Goal: Task Accomplishment & Management: Complete application form

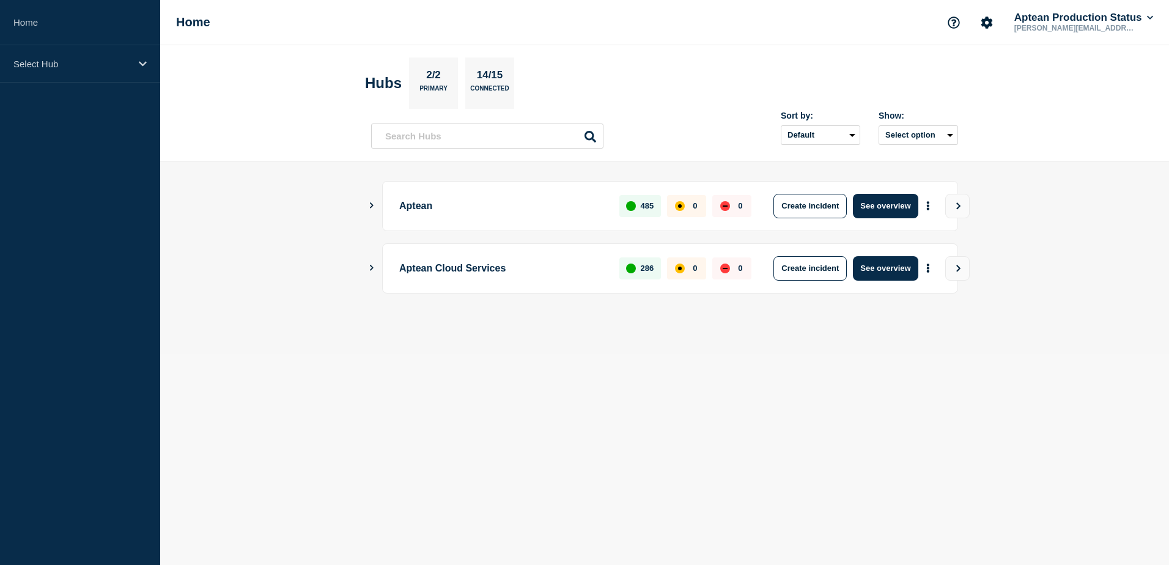
drag, startPoint x: 1027, startPoint y: 2, endPoint x: 298, endPoint y: 328, distance: 797.9
click at [298, 328] on main "Aptean 485 0 0 Create incident See overview Aptean Cloud Services 286 0 0 Creat…" at bounding box center [664, 257] width 1009 height 193
click at [141, 64] on icon at bounding box center [143, 63] width 8 height 5
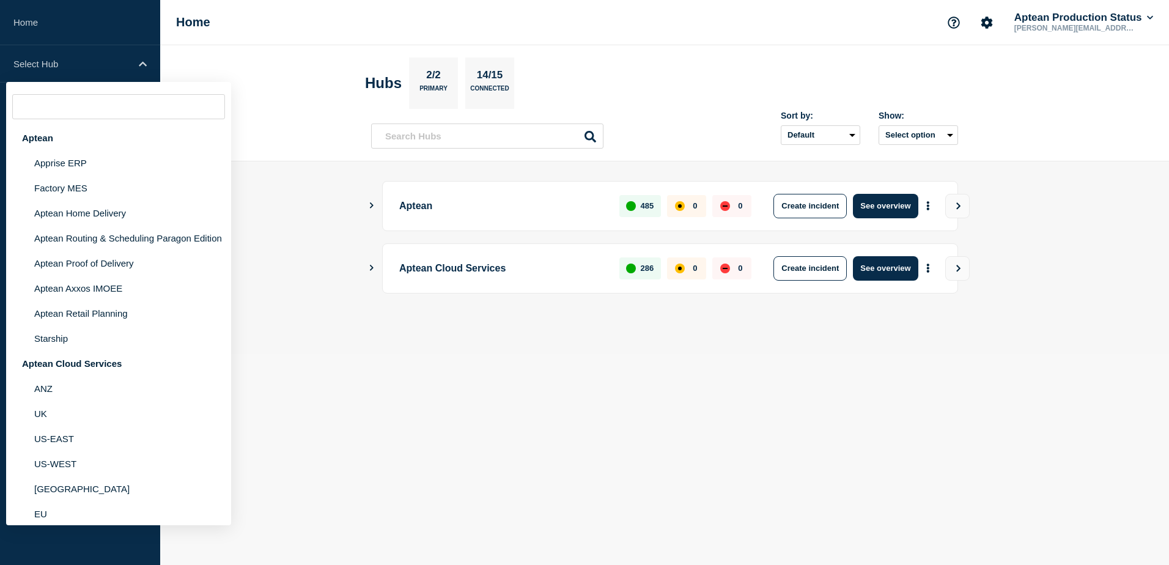
click at [250, 157] on header "Hubs 2/2 Primary 14/15 Connected Sort by: Default Last added Last updated Most …" at bounding box center [664, 103] width 1009 height 116
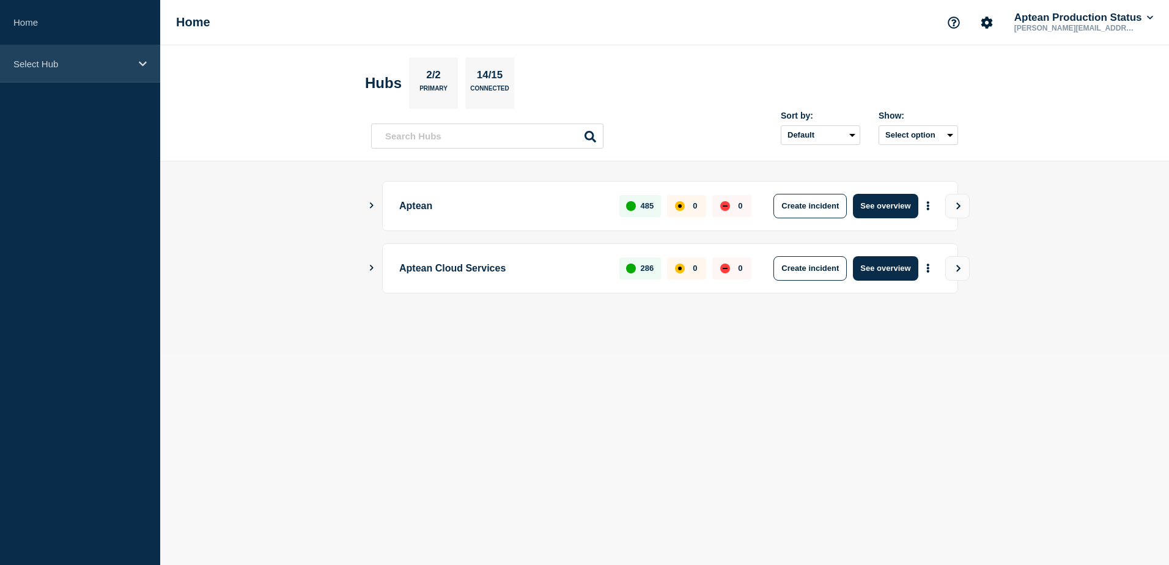
click at [146, 70] on div "Select Hub" at bounding box center [80, 63] width 160 height 37
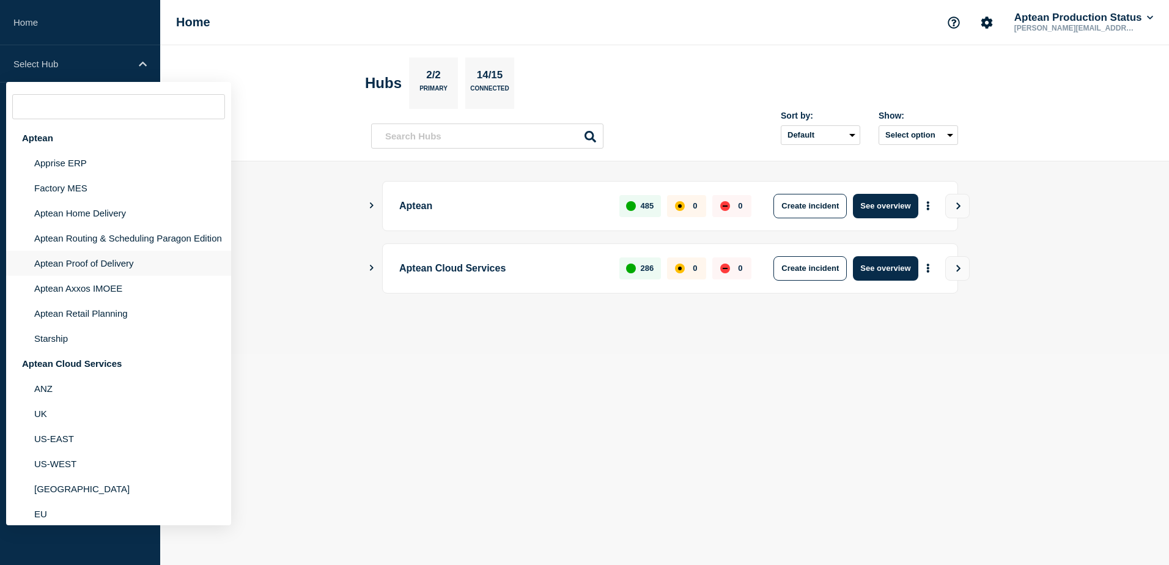
click at [76, 276] on li "Aptean Proof of Delivery" at bounding box center [118, 263] width 225 height 25
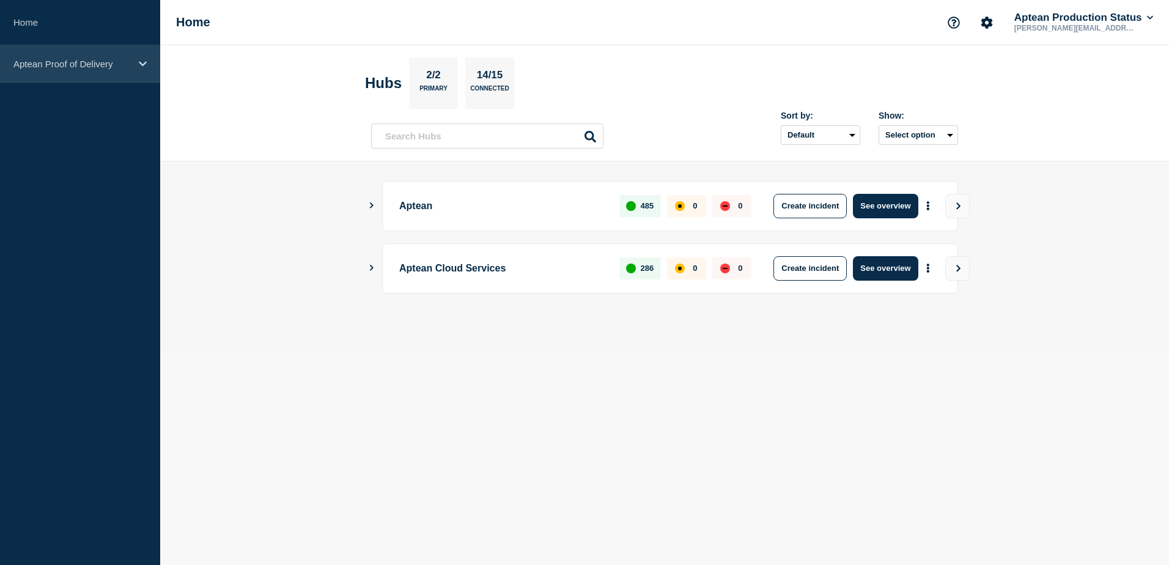
click at [140, 72] on div "Aptean Proof of Delivery" at bounding box center [80, 63] width 160 height 37
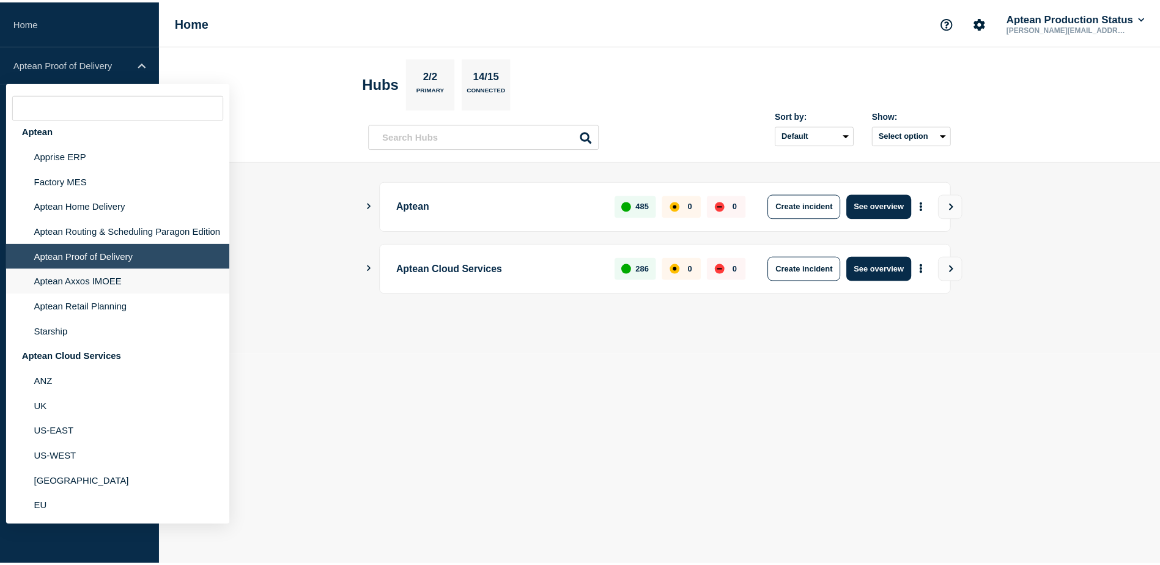
scroll to position [18, 0]
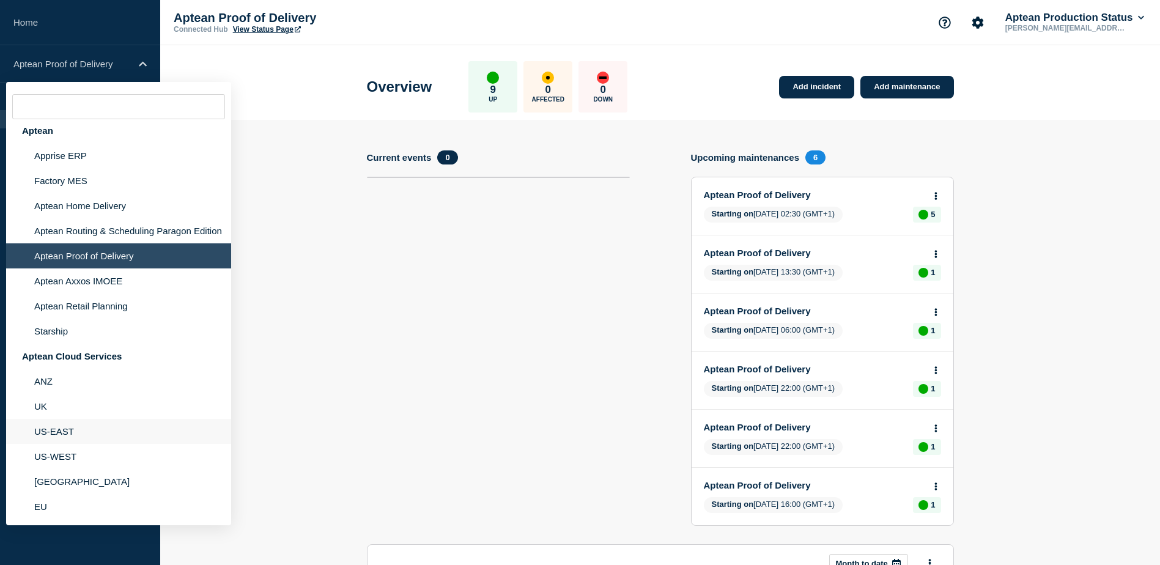
click at [72, 426] on li "US-EAST" at bounding box center [118, 431] width 225 height 25
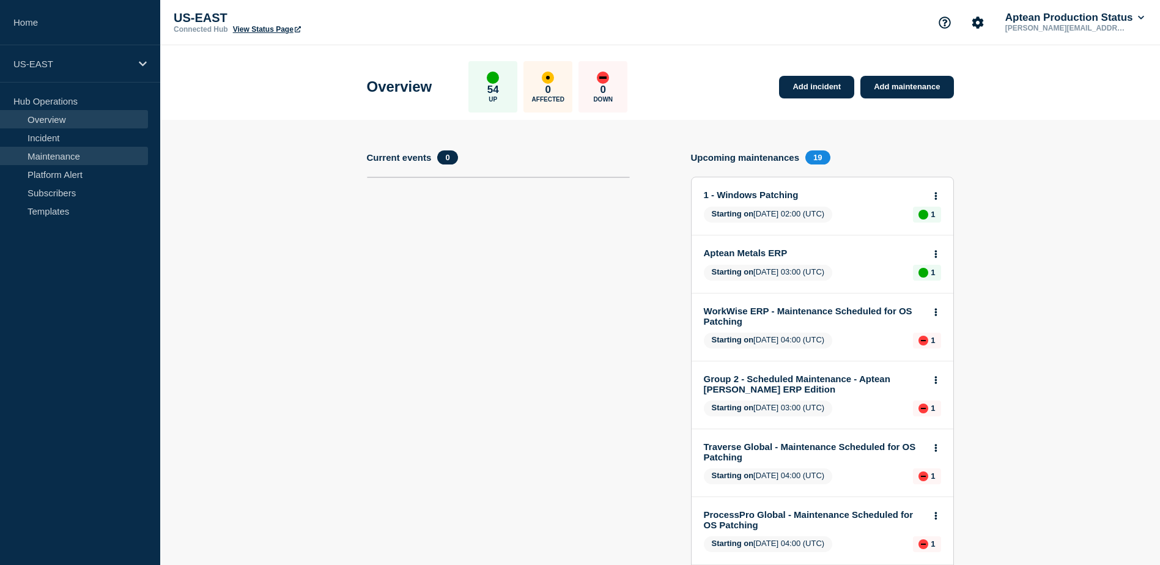
click at [68, 152] on link "Maintenance" at bounding box center [74, 156] width 148 height 18
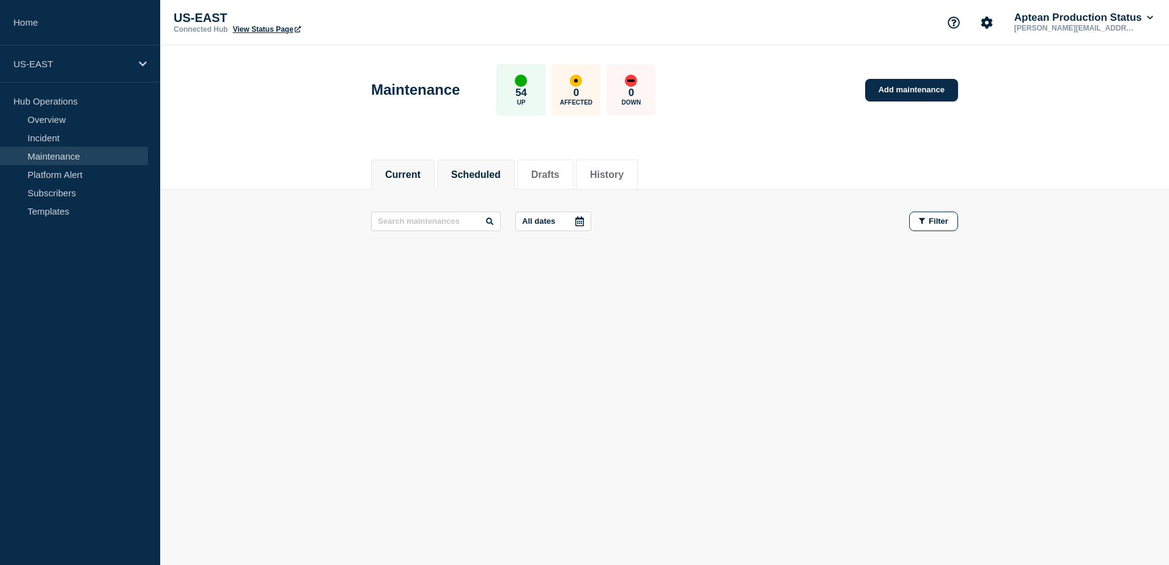
click at [476, 178] on button "Scheduled" at bounding box center [476, 174] width 50 height 11
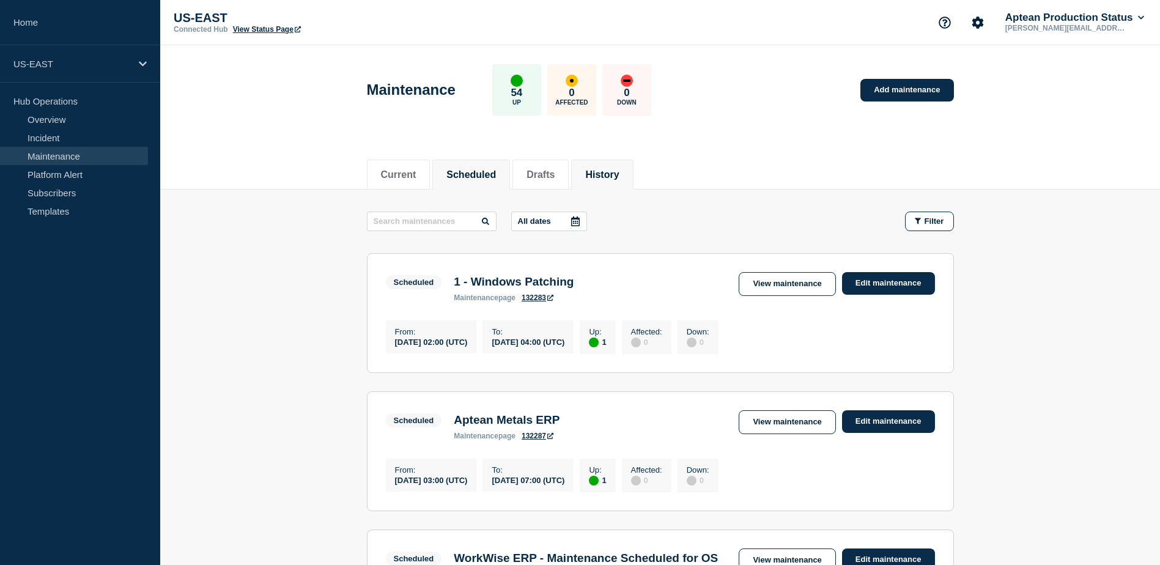
click at [617, 169] on button "History" at bounding box center [602, 174] width 34 height 11
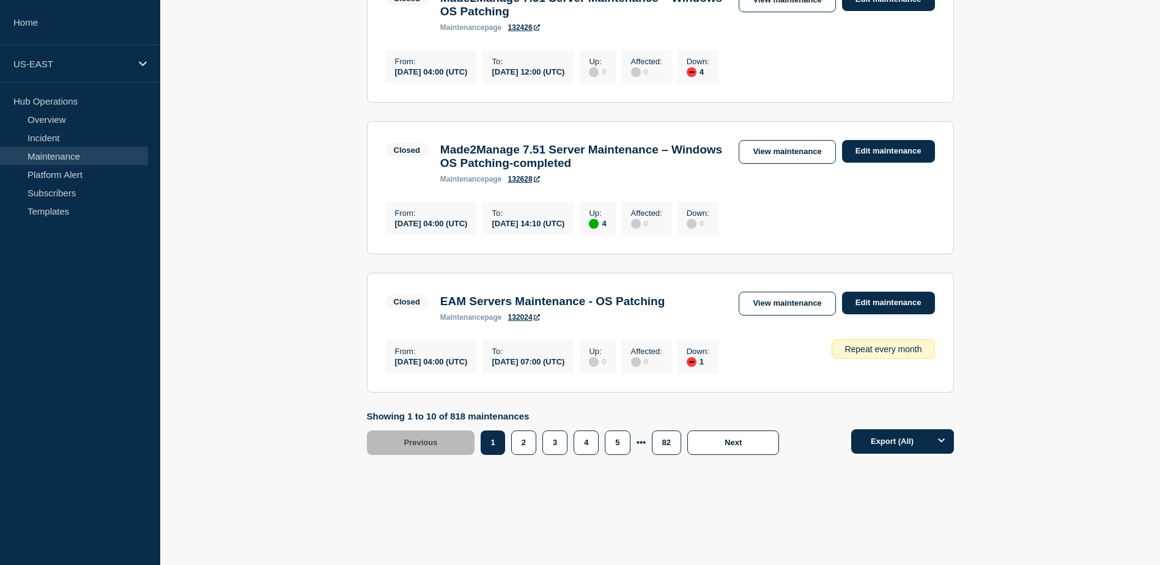
scroll to position [1399, 0]
click at [522, 447] on button "2" at bounding box center [523, 442] width 25 height 24
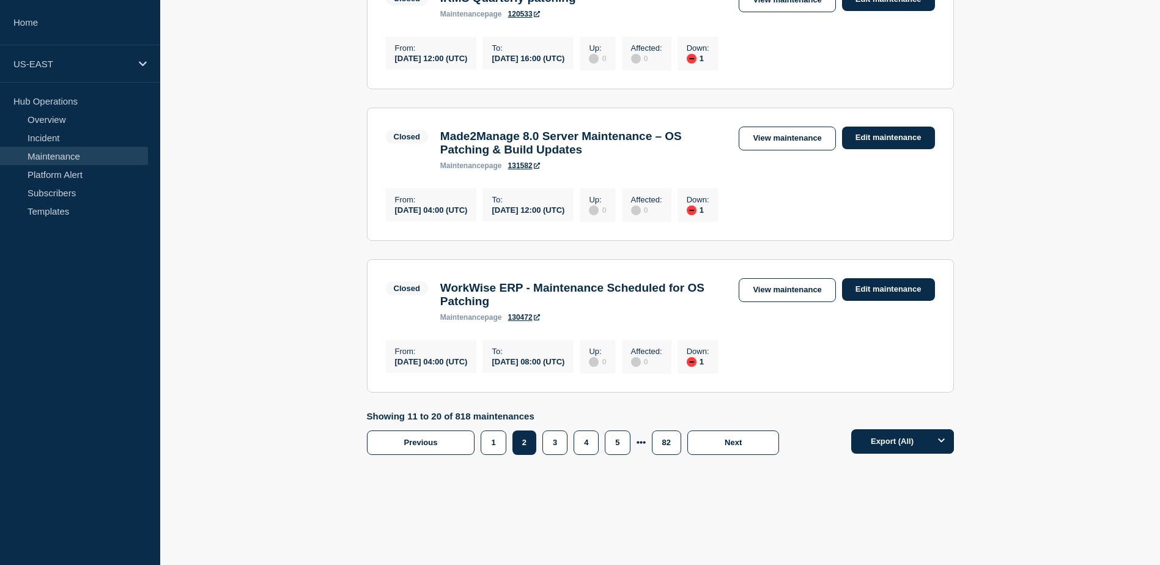
click at [556, 443] on div "Showing 11 to 20 of 818 maintenances Previous Page 1 Page 2 Page 3 Page 4 Page …" at bounding box center [576, 433] width 419 height 44
click at [556, 451] on button "3" at bounding box center [554, 442] width 25 height 24
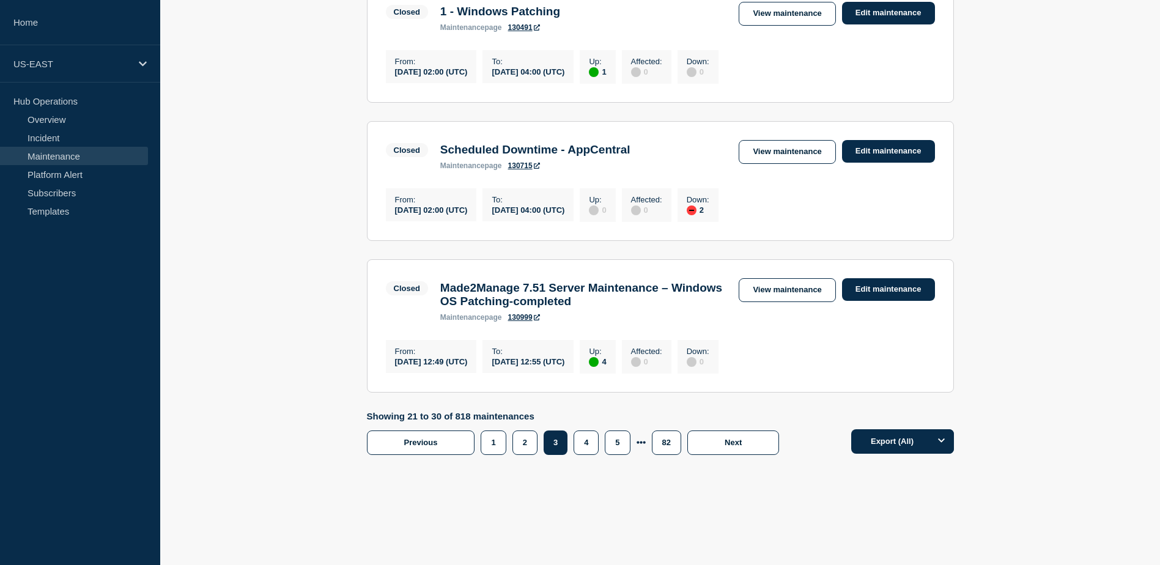
scroll to position [1366, 0]
click at [561, 449] on button "3" at bounding box center [556, 442] width 24 height 24
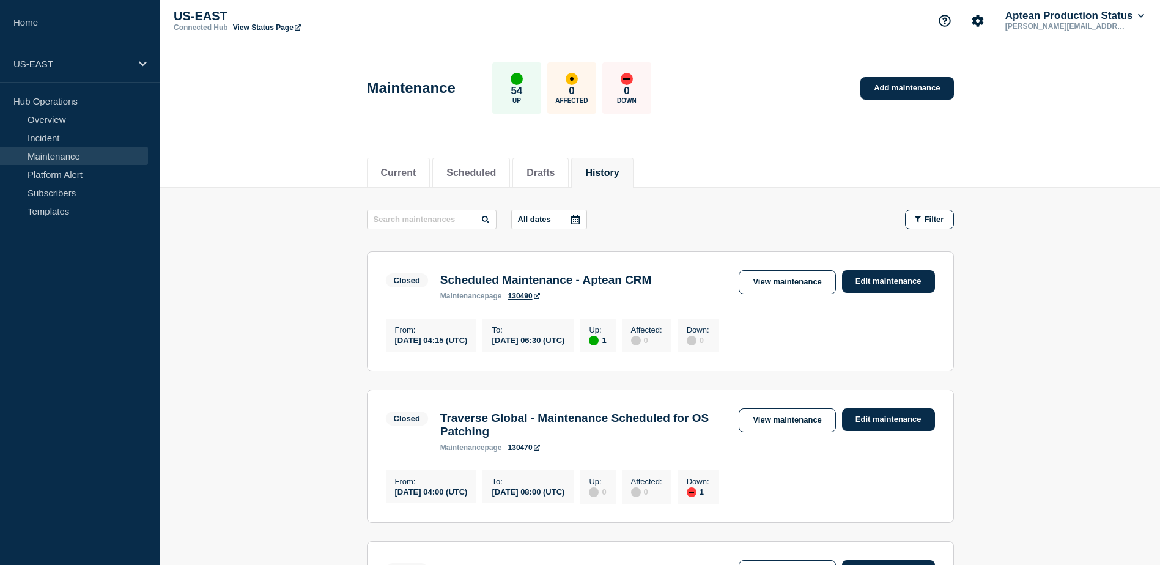
scroll to position [0, 0]
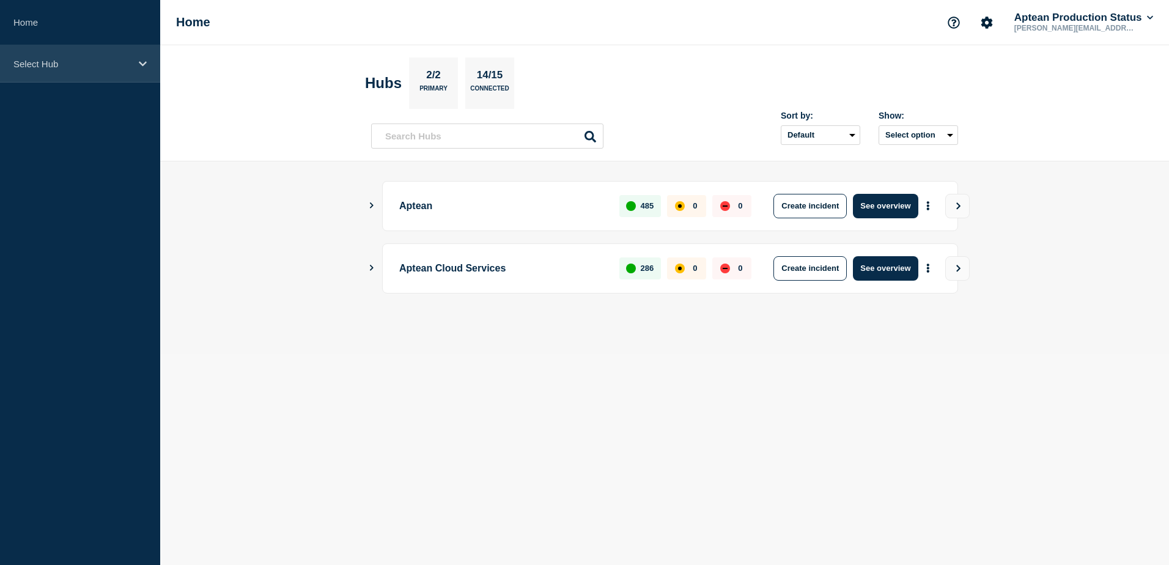
click at [73, 67] on p "Select Hub" at bounding box center [71, 64] width 117 height 10
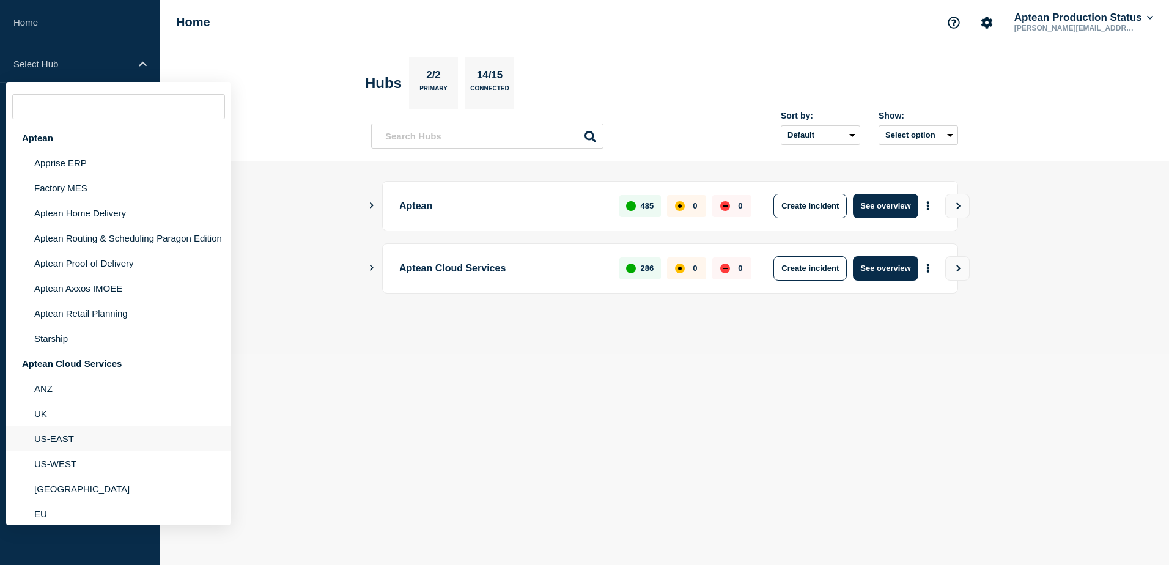
click at [99, 451] on li "US-EAST" at bounding box center [118, 438] width 225 height 25
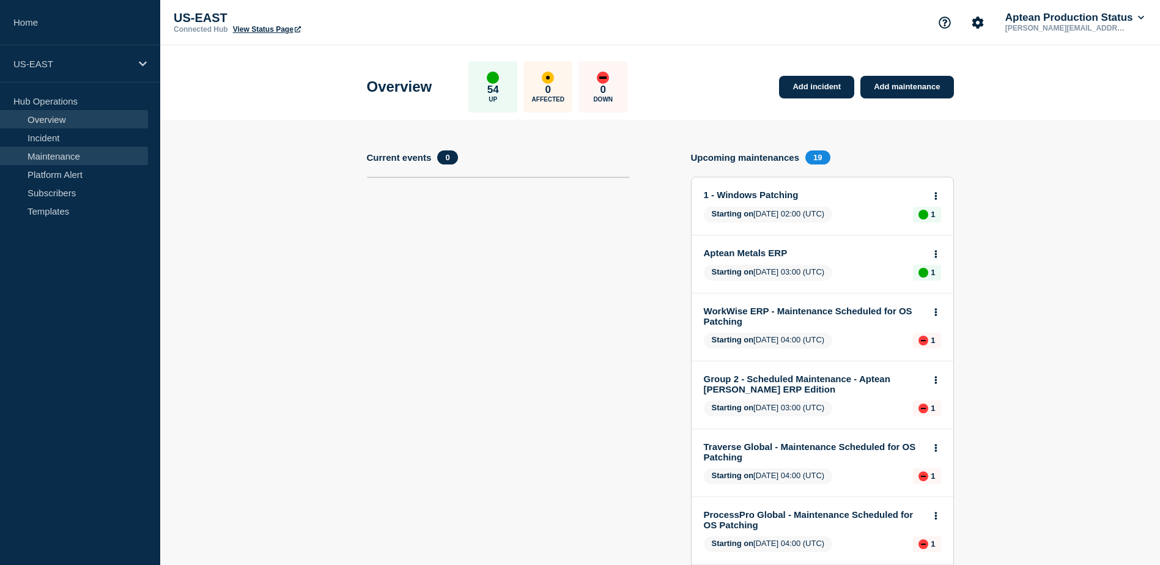
click at [72, 152] on link "Maintenance" at bounding box center [74, 156] width 148 height 18
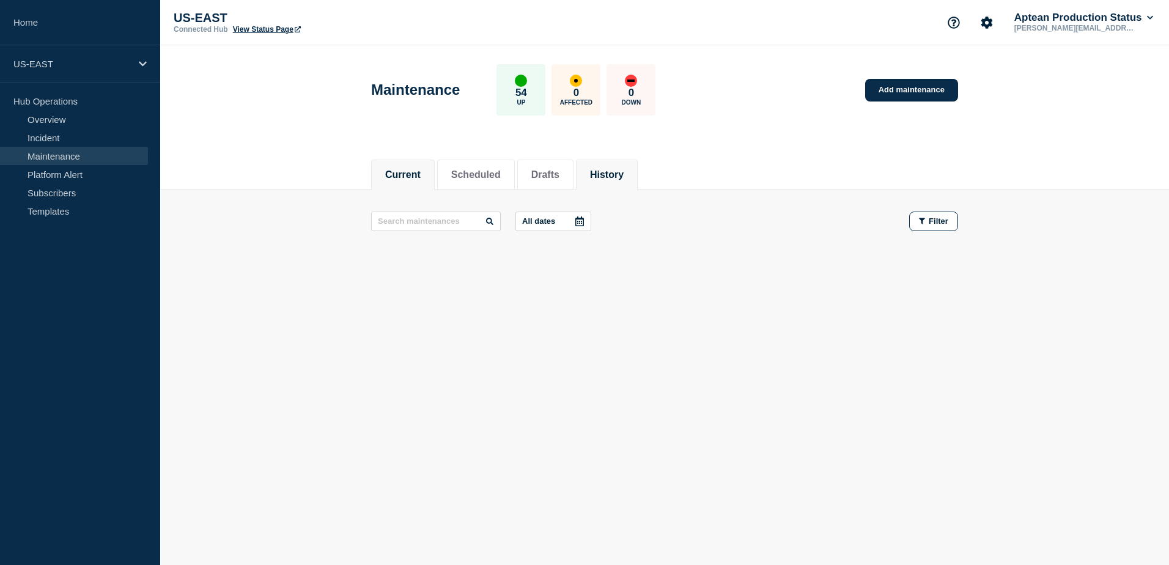
click at [622, 169] on button "History" at bounding box center [607, 174] width 34 height 11
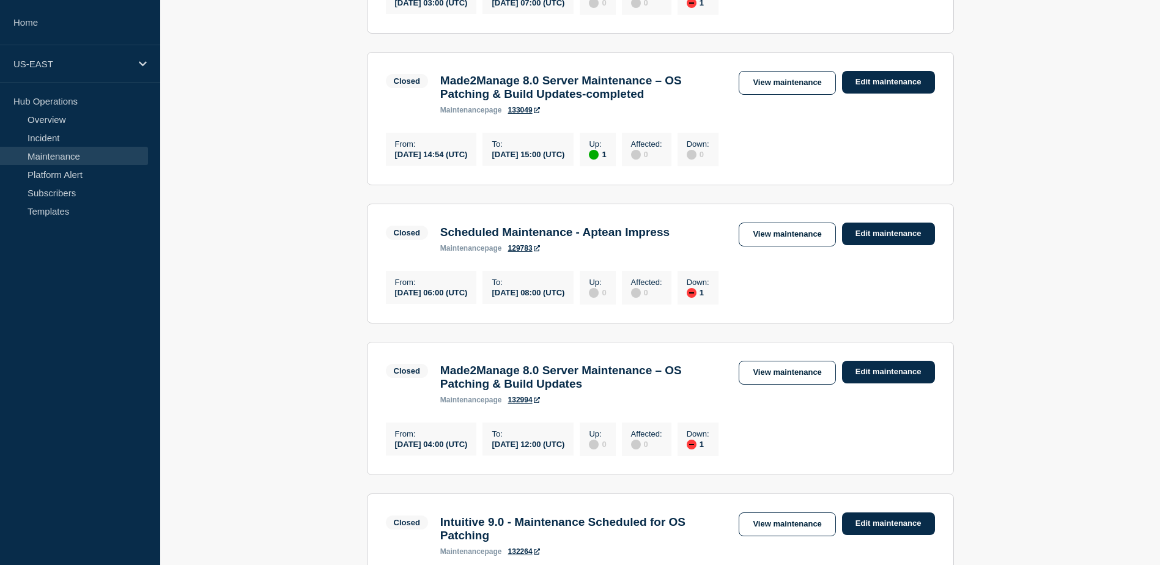
scroll to position [367, 0]
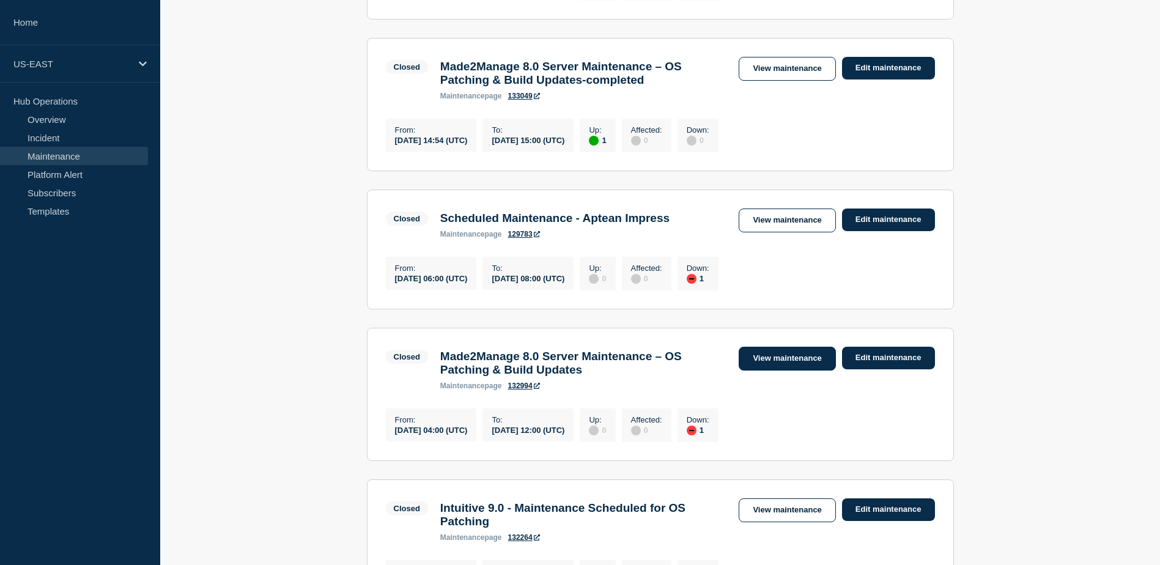
click at [792, 371] on link "View maintenance" at bounding box center [787, 359] width 97 height 24
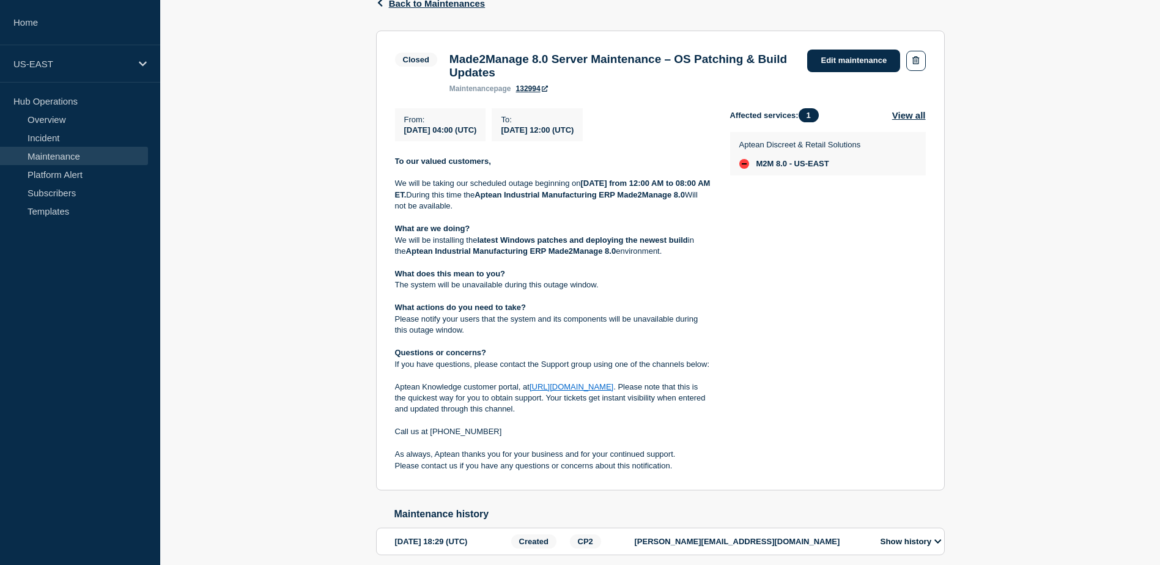
scroll to position [149, 0]
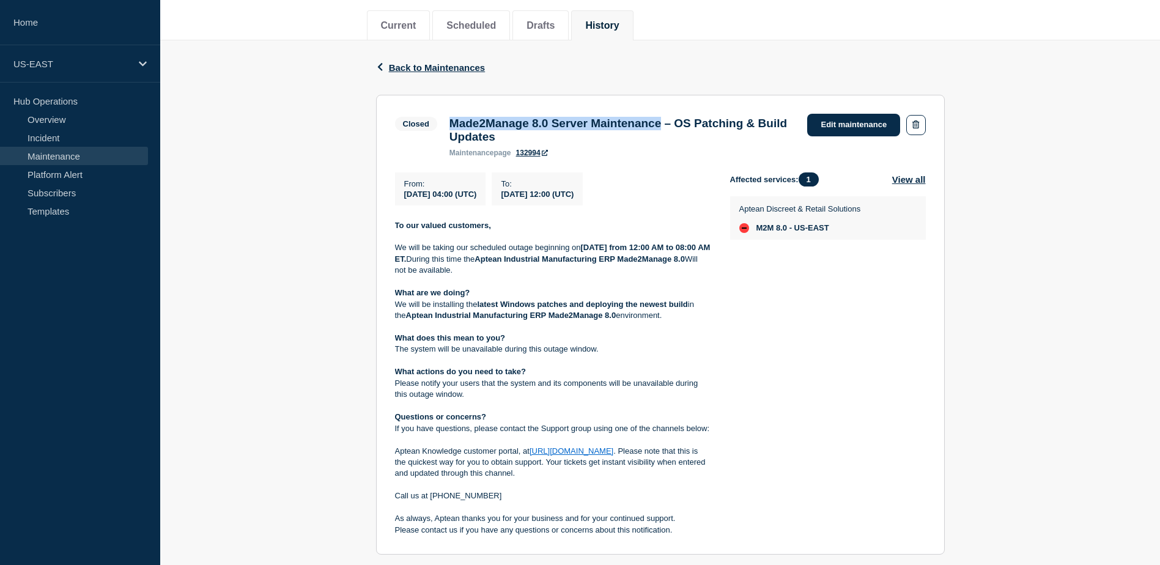
drag, startPoint x: 695, startPoint y: 127, endPoint x: 454, endPoint y: 128, distance: 240.9
click at [454, 128] on h3 "Made2Manage 8.0 Server Maintenance – OS Patching & Build Updates" at bounding box center [622, 130] width 346 height 27
drag, startPoint x: 591, startPoint y: 142, endPoint x: 625, endPoint y: 127, distance: 37.5
click at [590, 142] on h3 "Made2Manage 8.0 Server Maintenance – OS Patching & Build Updates" at bounding box center [622, 130] width 346 height 27
drag, startPoint x: 697, startPoint y: 125, endPoint x: 449, endPoint y: 125, distance: 247.0
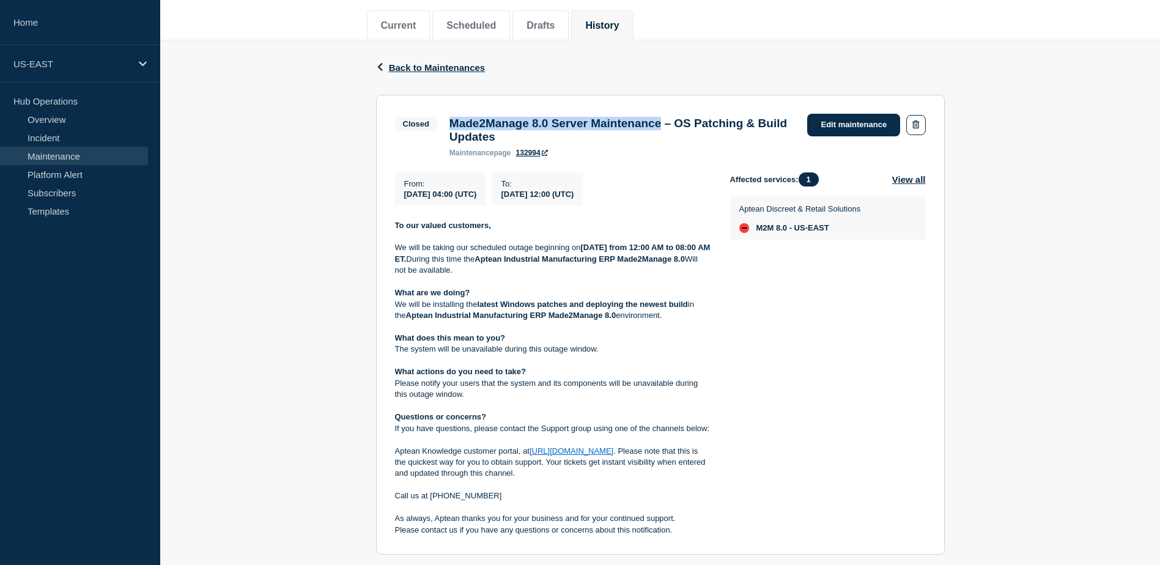
click at [449, 125] on h3 "Made2Manage 8.0 Server Maintenance – OS Patching & Build Updates" at bounding box center [622, 130] width 346 height 27
copy h3 "Made2Manage 8.0 Server Maintenance"
drag, startPoint x: 400, startPoint y: 234, endPoint x: 416, endPoint y: 238, distance: 16.9
click at [416, 231] on p "To our valued customers," at bounding box center [553, 225] width 316 height 11
drag, startPoint x: 416, startPoint y: 238, endPoint x: 408, endPoint y: 239, distance: 8.0
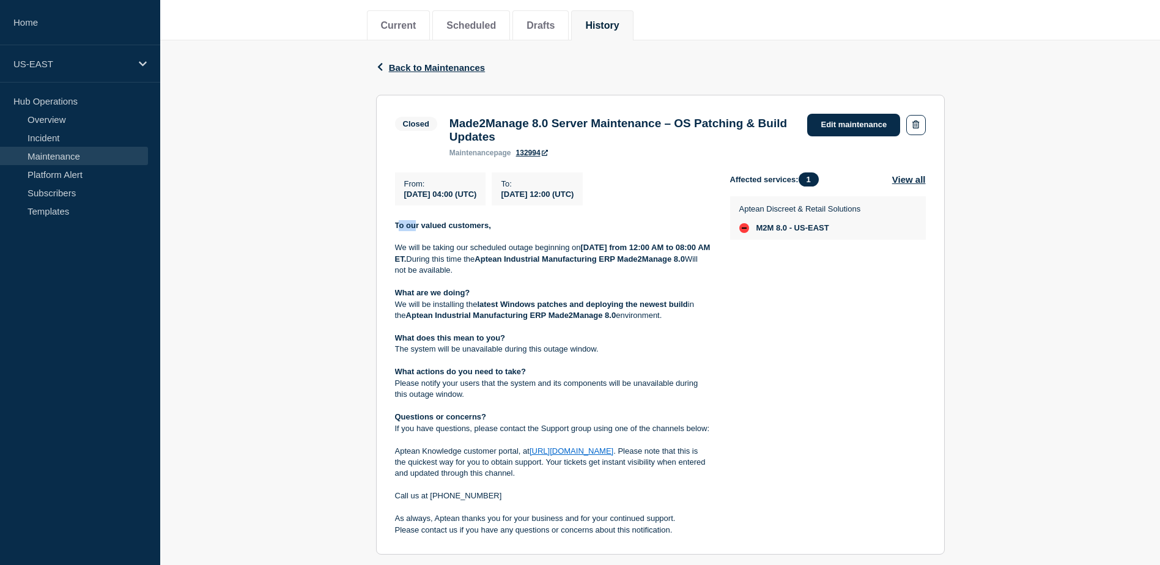
click at [415, 231] on p "To our valued customers," at bounding box center [553, 225] width 316 height 11
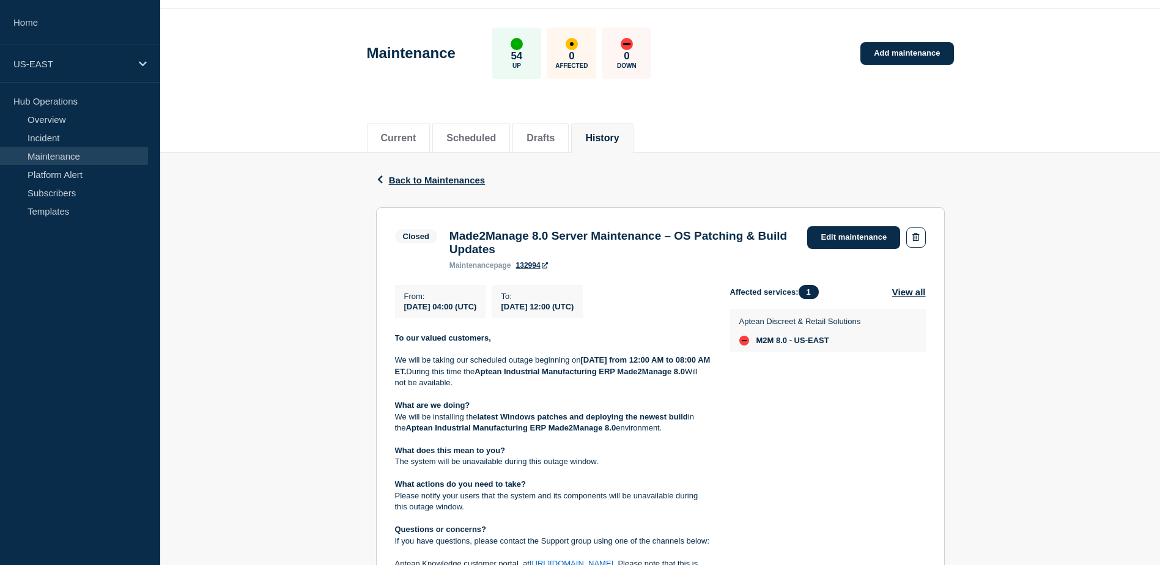
scroll to position [27, 0]
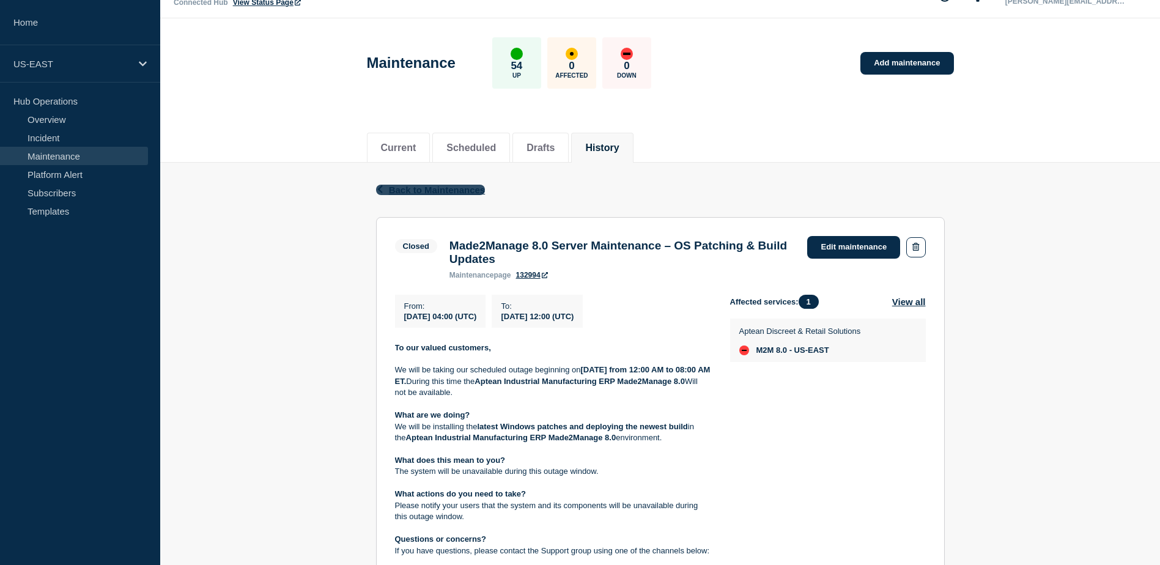
click at [380, 185] on button "Back Back to Maintenances" at bounding box center [430, 190] width 109 height 10
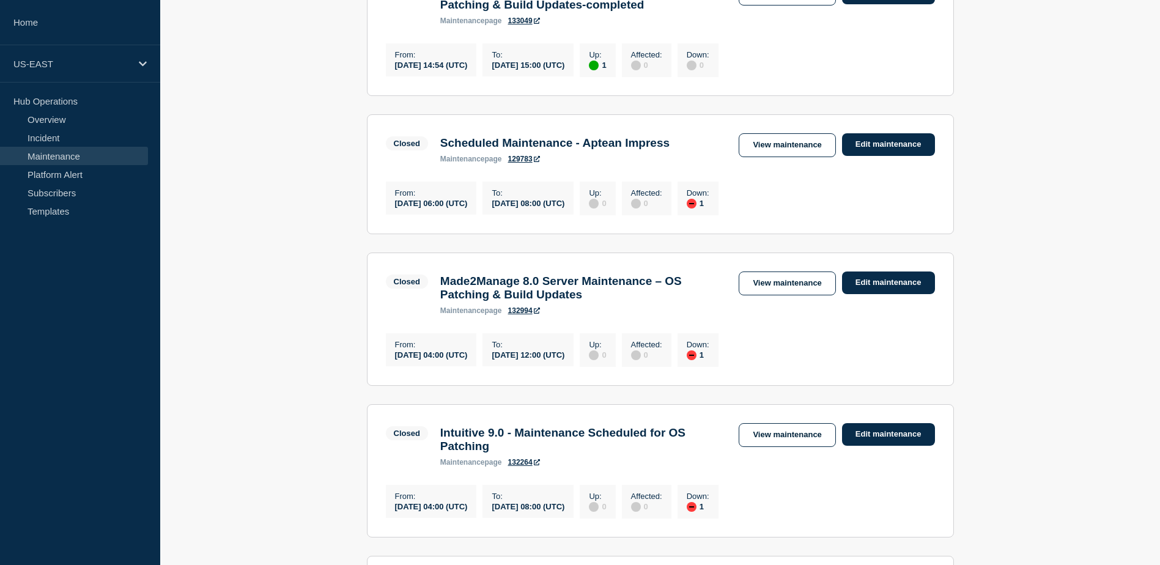
scroll to position [421, 0]
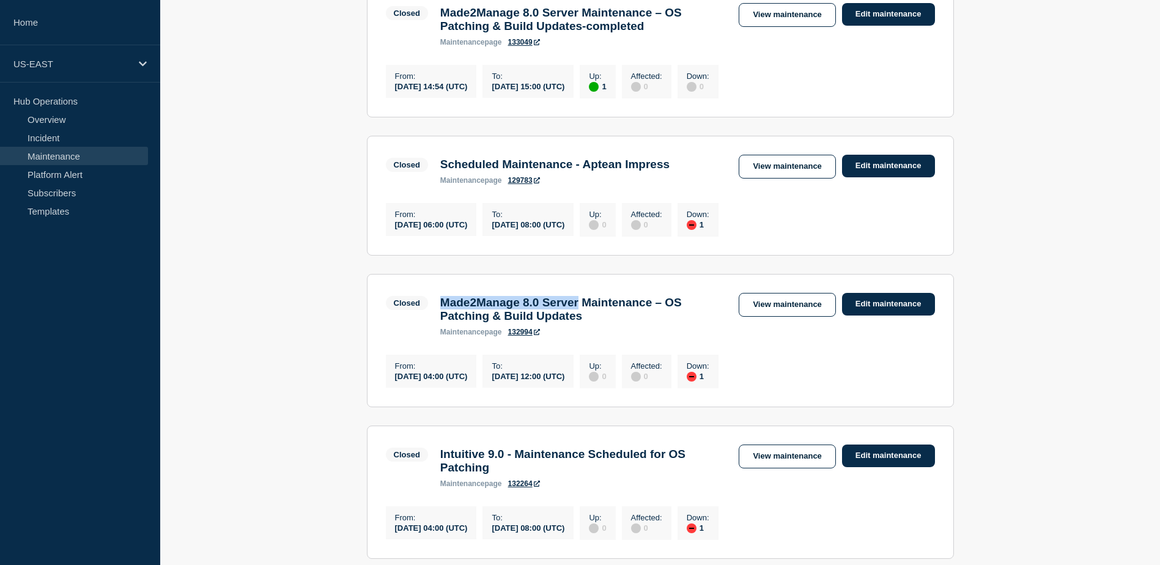
drag, startPoint x: 445, startPoint y: 325, endPoint x: 601, endPoint y: 325, distance: 155.9
click at [601, 323] on h3 "Made2Manage 8.0 Server Maintenance – OS Patching & Build Updates" at bounding box center [583, 309] width 287 height 27
copy h3 "Made2Manage 8.0 Server"
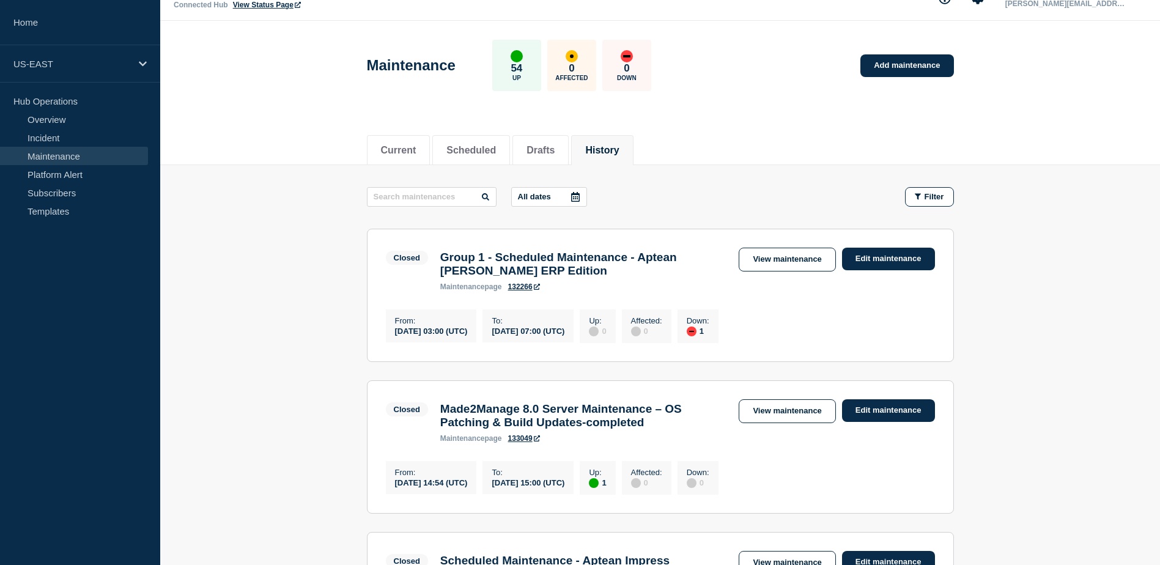
scroll to position [0, 0]
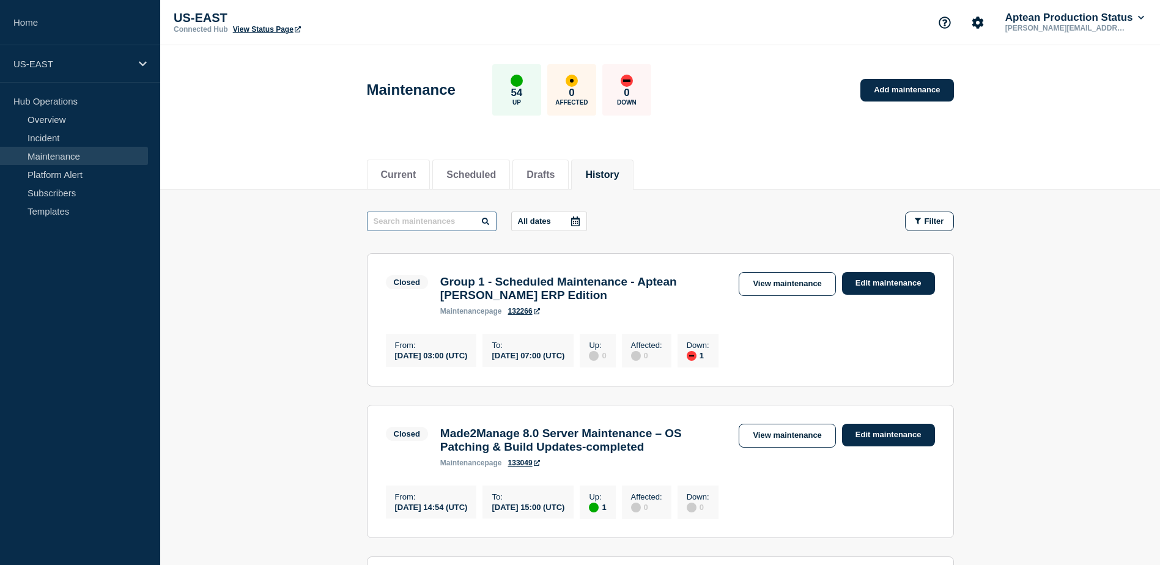
click at [393, 223] on input "text" at bounding box center [432, 222] width 130 height 20
paste input "Made2Manage 8.0 Server"
type input "Made2Manage 8.0 Server"
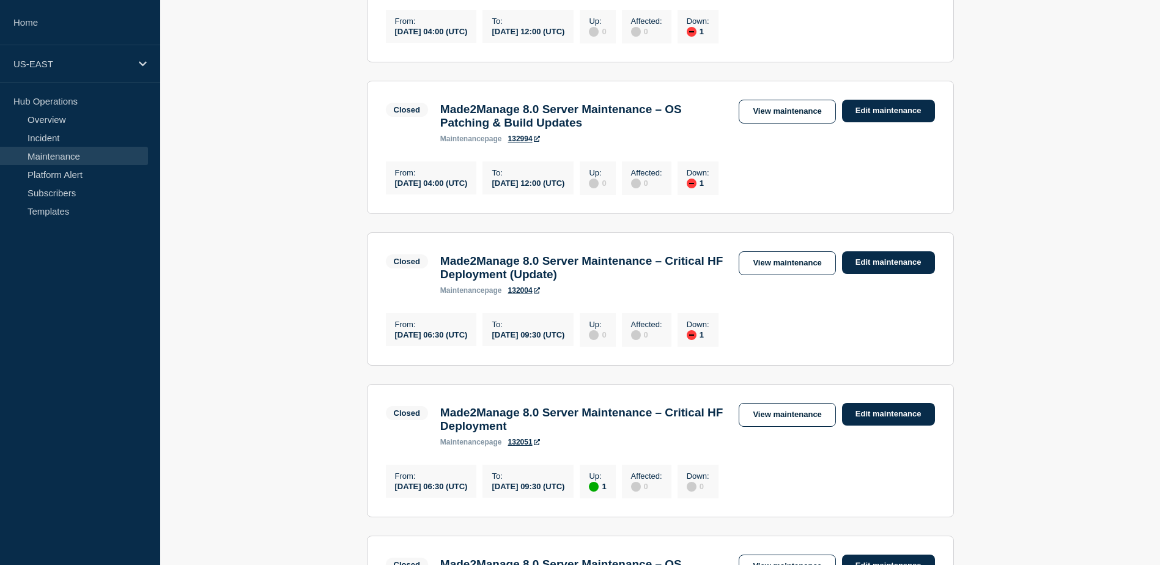
scroll to position [673, 0]
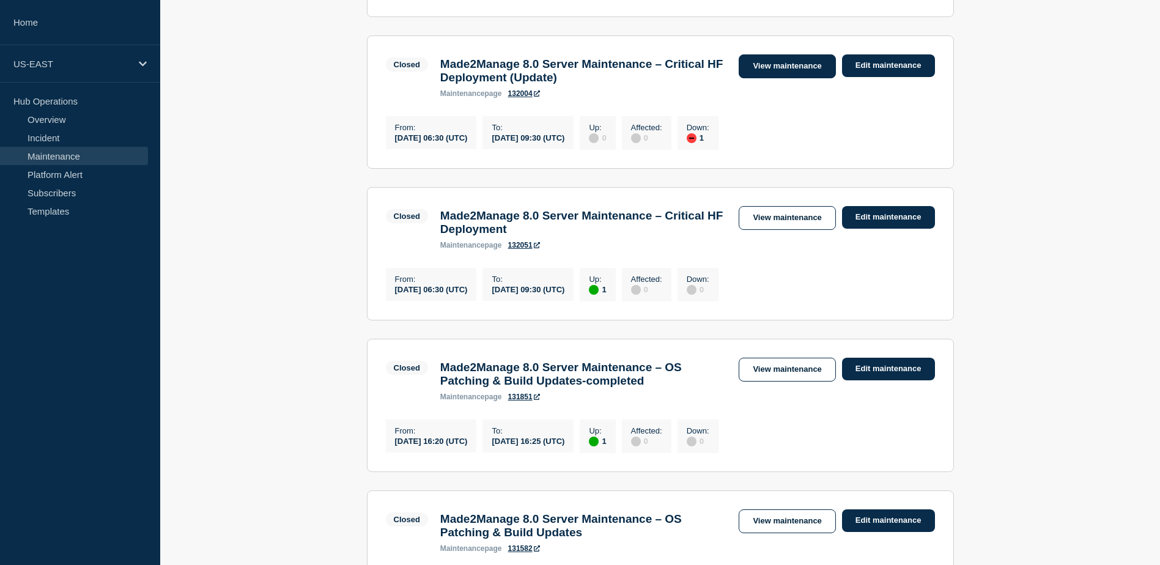
click at [785, 78] on link "View maintenance" at bounding box center [787, 66] width 97 height 24
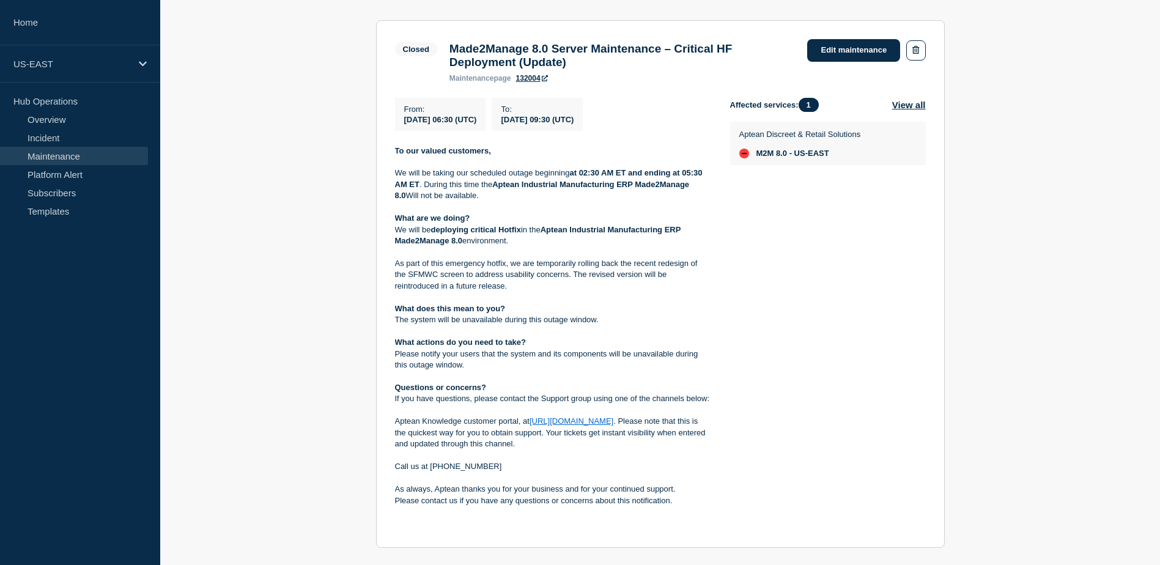
scroll to position [245, 0]
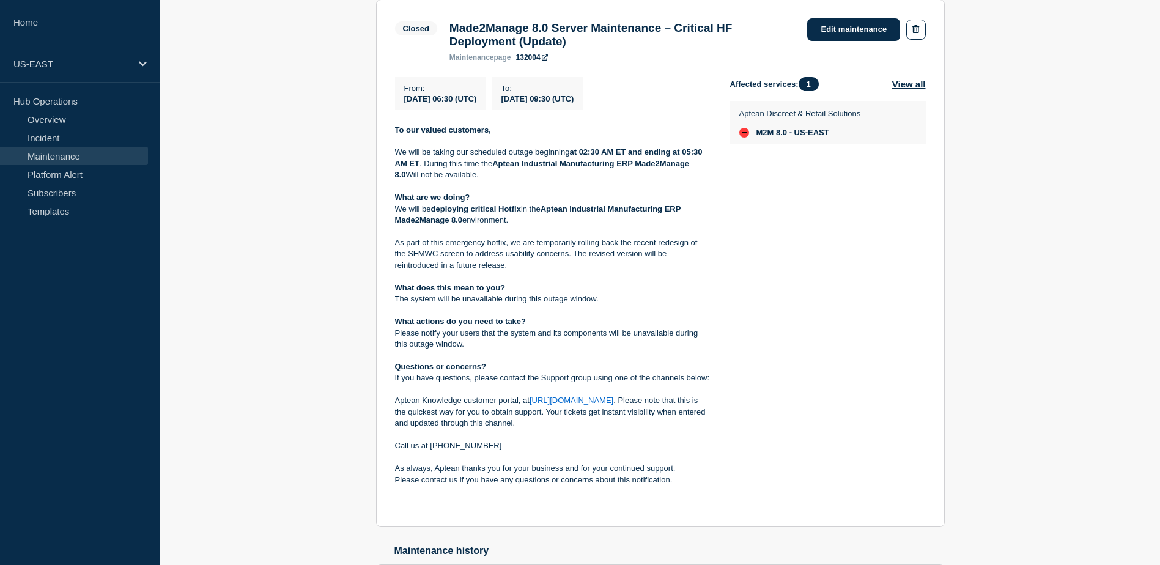
drag, startPoint x: 677, startPoint y: 489, endPoint x: 385, endPoint y: 127, distance: 464.8
click at [385, 127] on section "Closed Made2Manage 8.0 Server Maintenance – Critical HF Deployment (Update) mai…" at bounding box center [660, 263] width 569 height 528
copy div "To our valued customers, We will be taking our scheduled outage beginning at 02…"
drag, startPoint x: 786, startPoint y: 227, endPoint x: 792, endPoint y: 213, distance: 15.1
click at [787, 227] on div "Affected services: 1 View all Aptean Discreet & Retail Solutions M2M 8.0 - US-E…" at bounding box center [828, 292] width 196 height 431
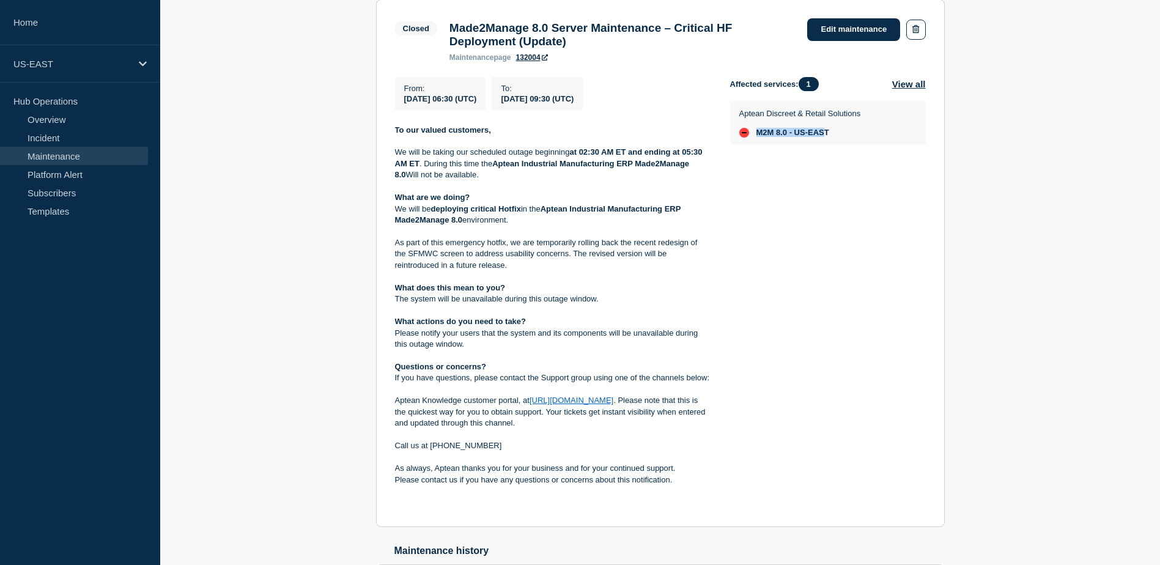
drag, startPoint x: 832, startPoint y: 139, endPoint x: 759, endPoint y: 139, distance: 72.8
click at [759, 138] on span "M2M 8.0 - US-EAST" at bounding box center [792, 133] width 73 height 10
drag, startPoint x: 759, startPoint y: 139, endPoint x: 851, endPoint y: 138, distance: 91.7
click at [854, 138] on li "M2M 8.0 - US-EAST" at bounding box center [800, 133] width 122 height 10
drag, startPoint x: 846, startPoint y: 138, endPoint x: 752, endPoint y: 138, distance: 94.2
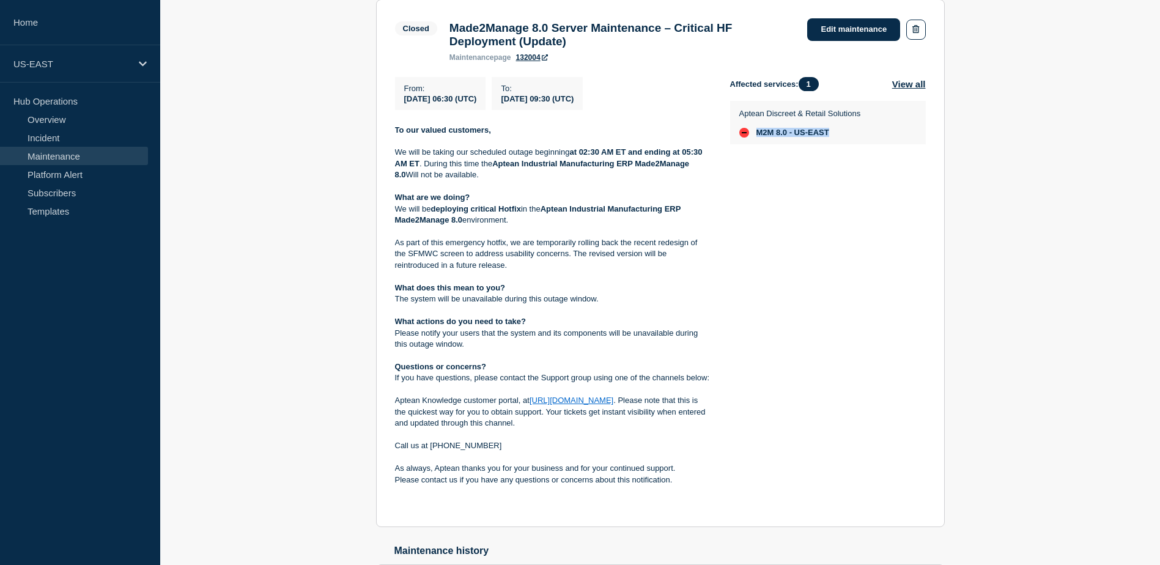
click at [752, 138] on li "M2M 8.0 - US-EAST" at bounding box center [800, 133] width 122 height 10
copy li "M2M 8.0 - US-EAST"
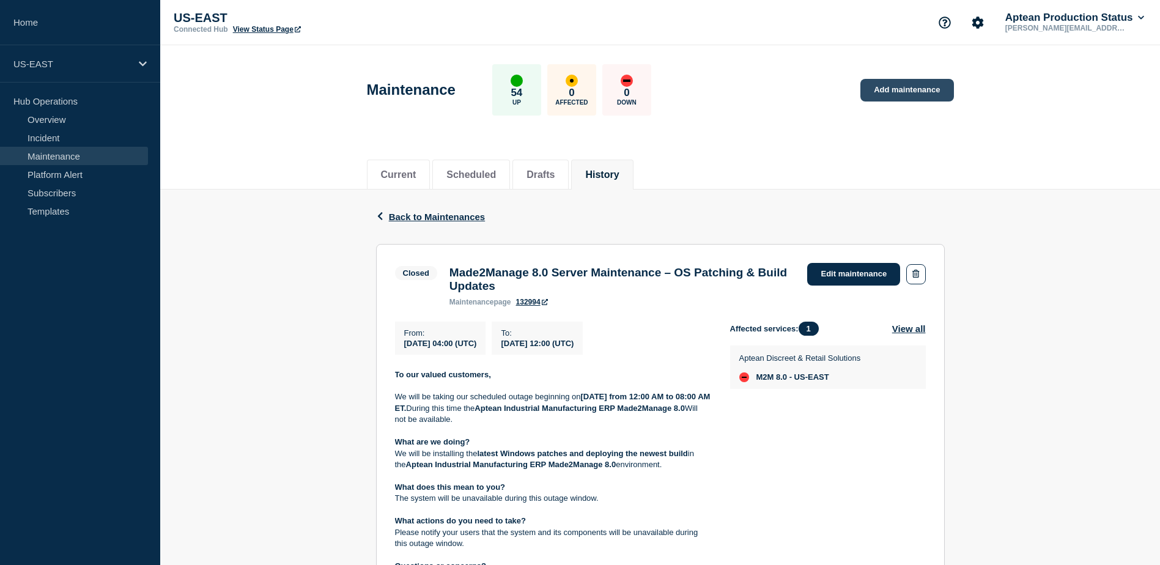
click at [915, 87] on link "Add maintenance" at bounding box center [906, 90] width 93 height 23
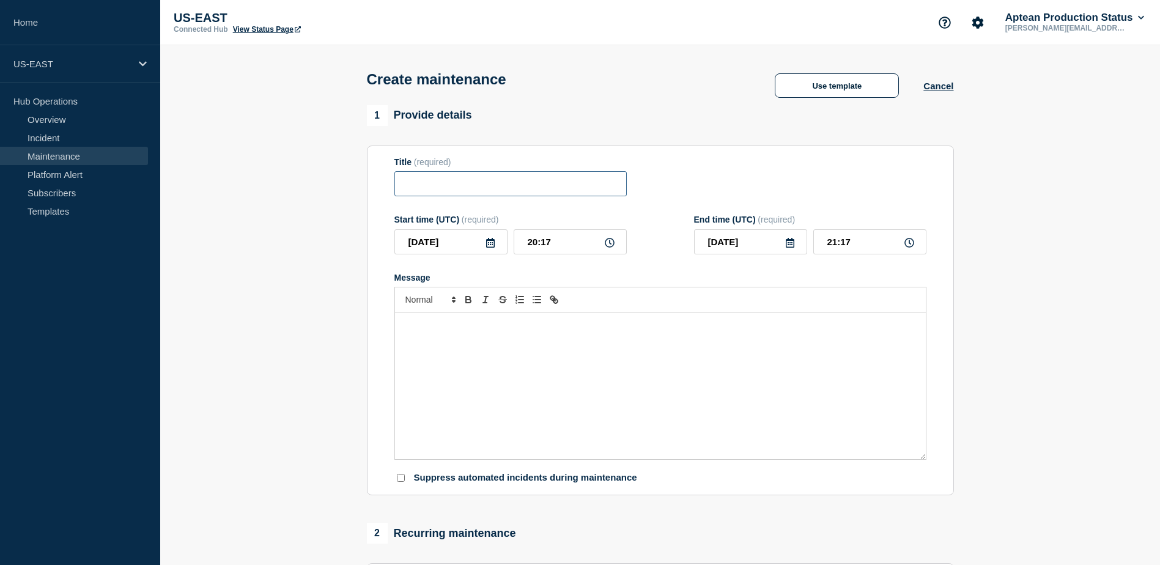
click at [432, 174] on input "Title" at bounding box center [510, 183] width 232 height 25
paste input "Made2Manage 8.0 Server Maintenance"
type input "Made2Manage 8.0 Server Maintenance - ARW 210 version update"
click at [518, 345] on div "Message" at bounding box center [660, 385] width 531 height 147
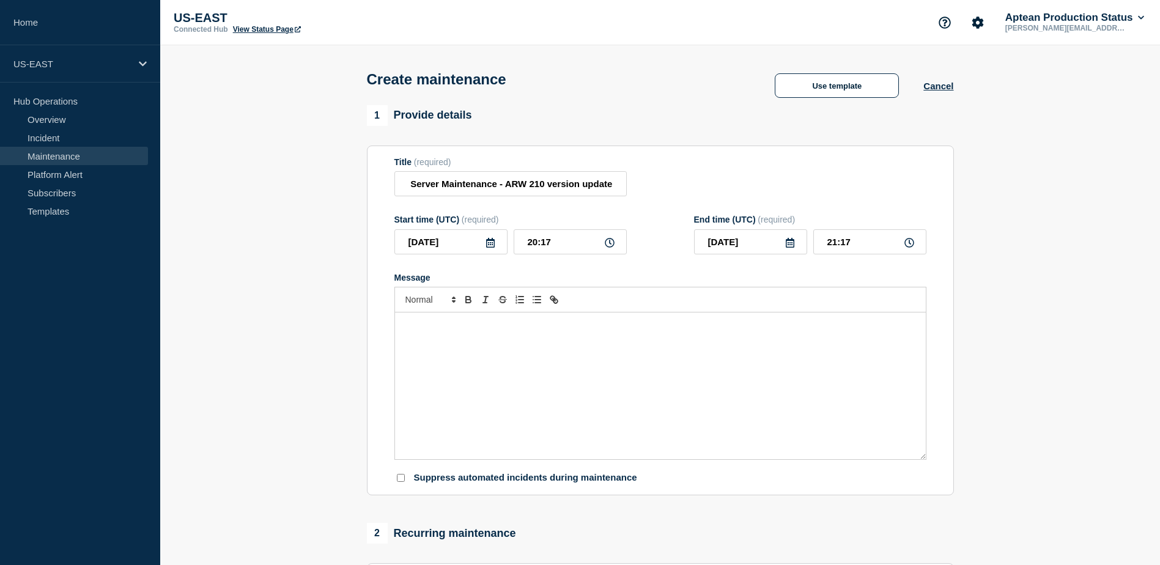
scroll to position [0, 0]
click at [456, 329] on p "Message" at bounding box center [660, 325] width 512 height 11
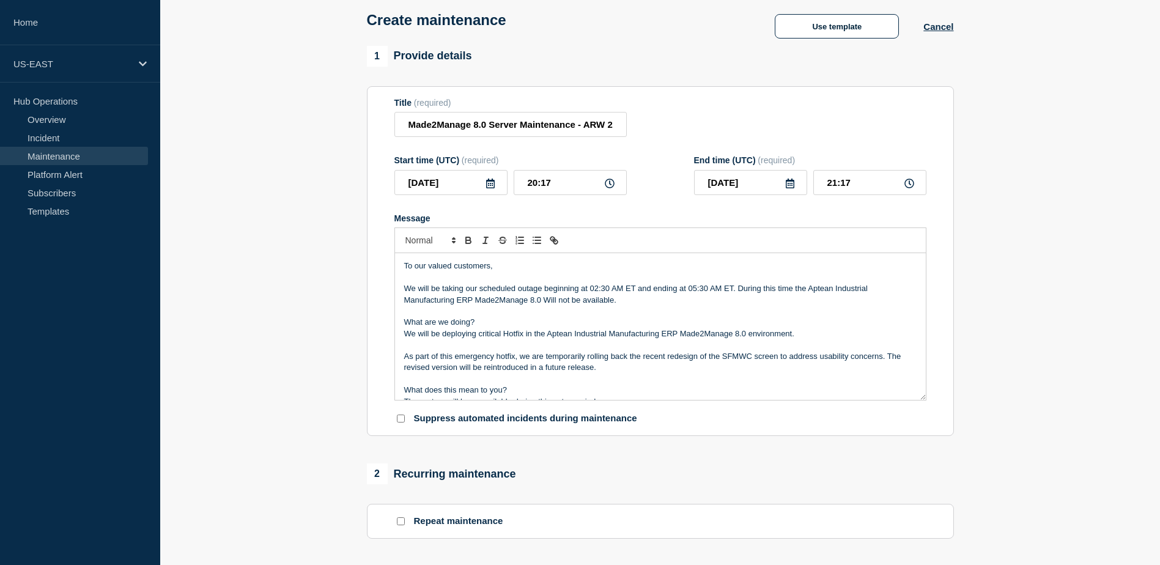
scroll to position [122, 0]
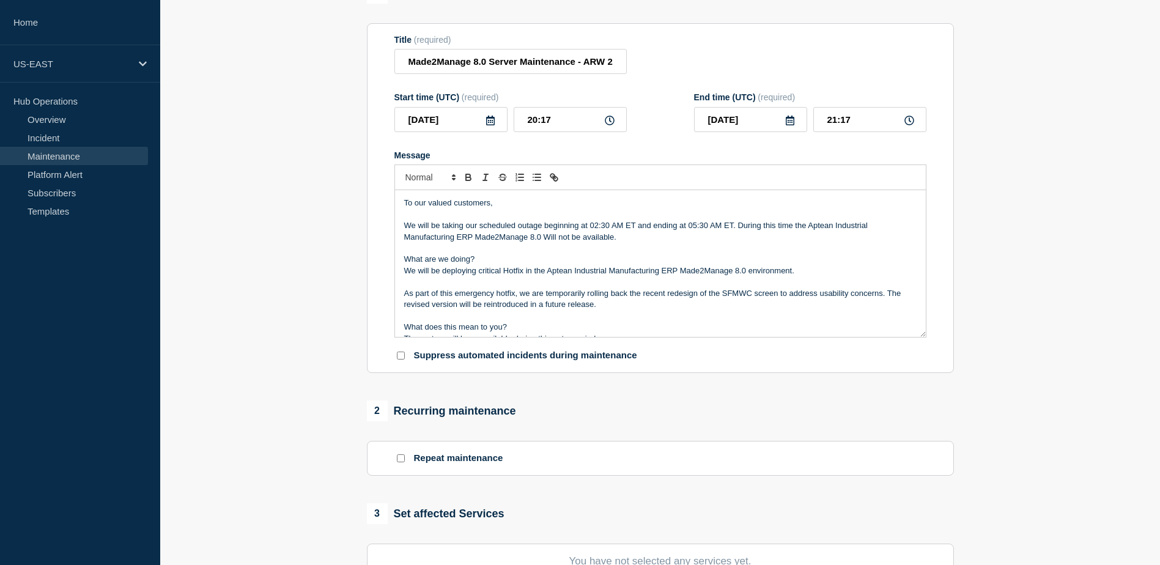
click at [542, 243] on p "We will be taking our scheduled outage beginning at 02:30 AM ET and ending at 0…" at bounding box center [660, 231] width 512 height 23
click at [607, 302] on p "As part of this emergency hotfix, we are temporarily rolling back the recent re…" at bounding box center [660, 299] width 512 height 23
click at [515, 273] on p "We will be deploying critical Hotfix in the Aptean Industrial Manufacturing ERP…" at bounding box center [660, 270] width 512 height 11
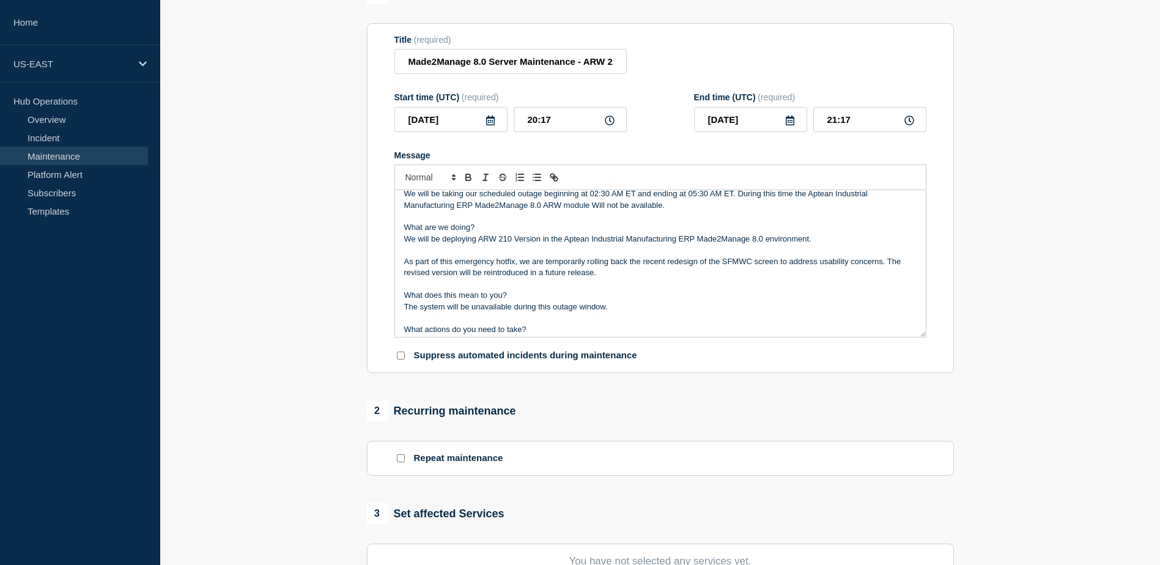
scroll to position [34, 0]
click at [508, 267] on p "As part of this emergency hotfix, we are temporarily rolling back the recent re…" at bounding box center [660, 265] width 512 height 23
click at [508, 267] on p "As part of this , we are temporarily rolling back the recent redesign of the SF…" at bounding box center [660, 265] width 512 height 23
drag, startPoint x: 503, startPoint y: 264, endPoint x: 862, endPoint y: 264, distance: 359.0
click at [862, 264] on p "As part of this deployment, we are temporarily rolling back the recent redesign…" at bounding box center [660, 265] width 512 height 23
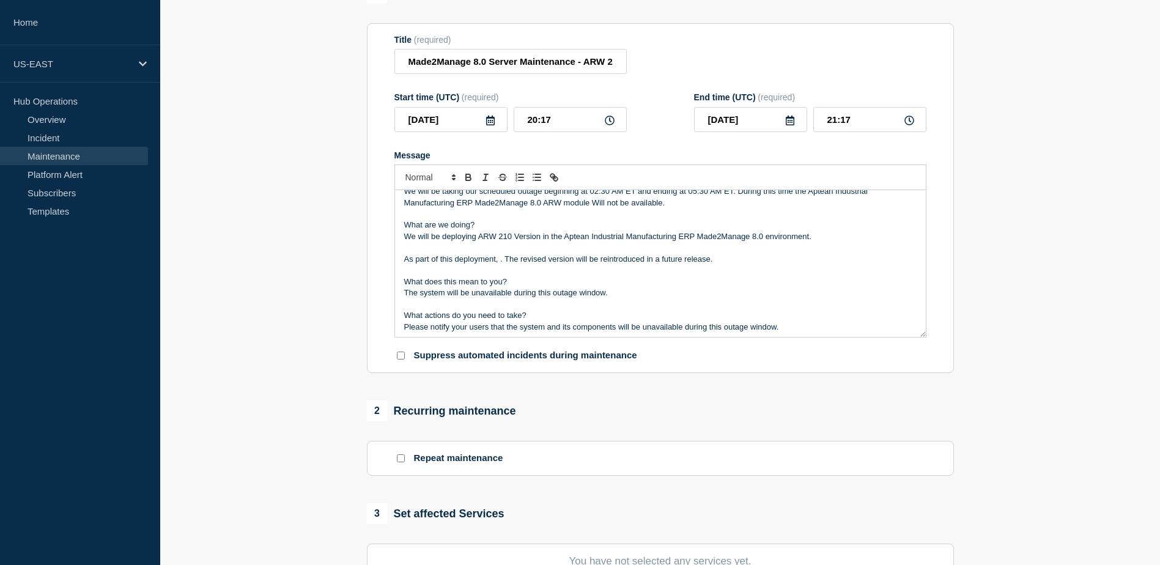
click at [862, 264] on p "As part of this deployment, . The revised version will be reintroduced in a fut…" at bounding box center [660, 259] width 512 height 11
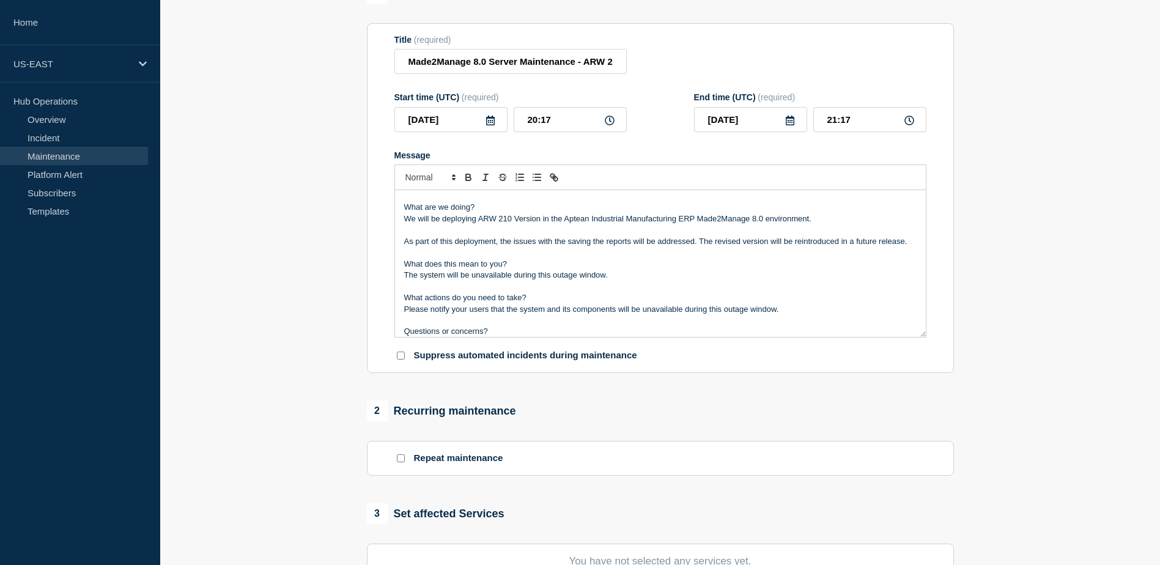
scroll to position [0, 0]
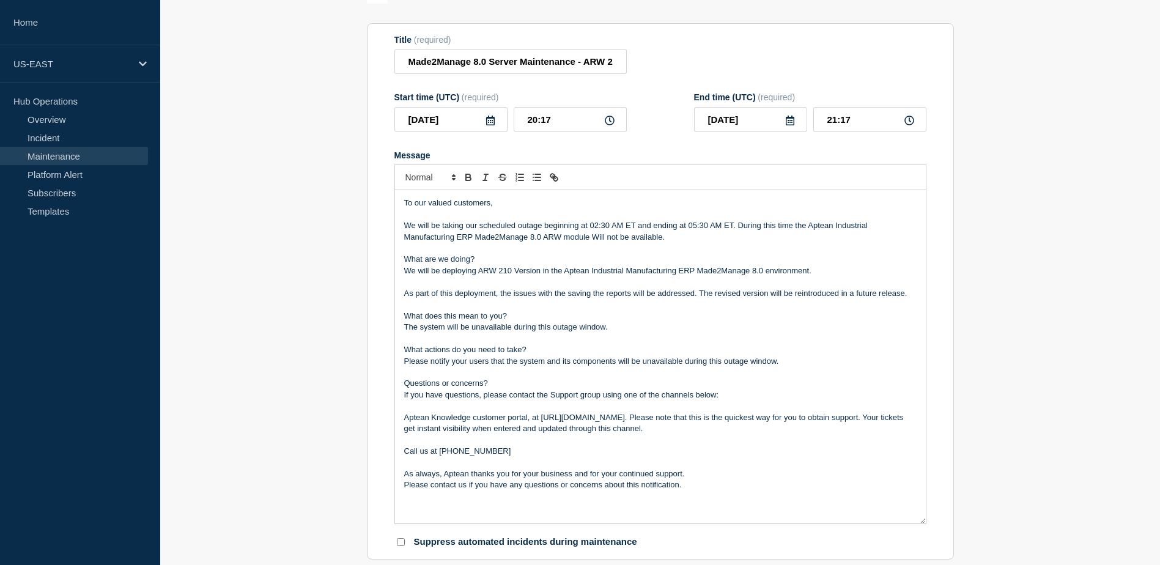
drag, startPoint x: 923, startPoint y: 337, endPoint x: 980, endPoint y: 407, distance: 90.1
click at [936, 523] on section "Title (required) Made2Manage 8.0 Server Maintenance - ARW 210 version update St…" at bounding box center [660, 291] width 587 height 537
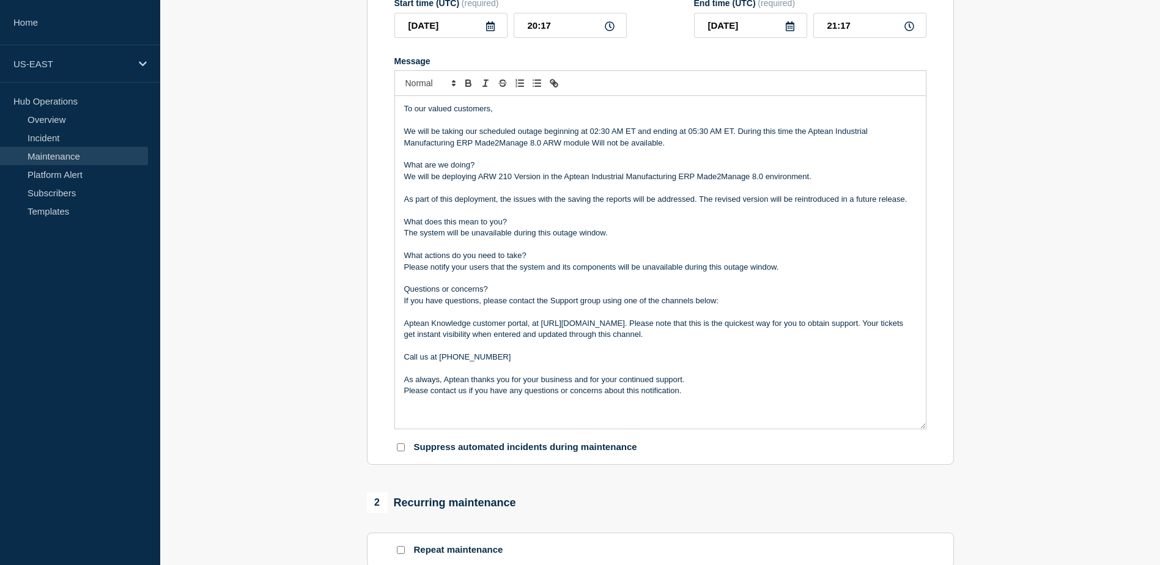
scroll to position [428, 0]
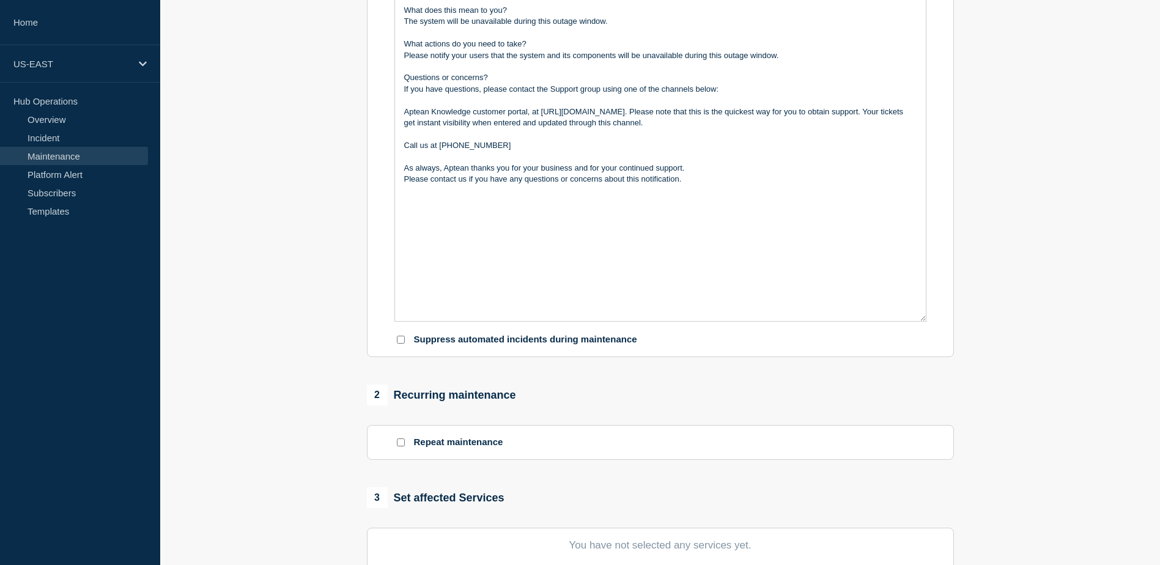
drag, startPoint x: 923, startPoint y: 216, endPoint x: 927, endPoint y: 332, distance: 115.6
click at [927, 332] on section "Title (required) Made2Manage 8.0 Server Maintenance - ARW 210 version update St…" at bounding box center [660, 37] width 587 height 640
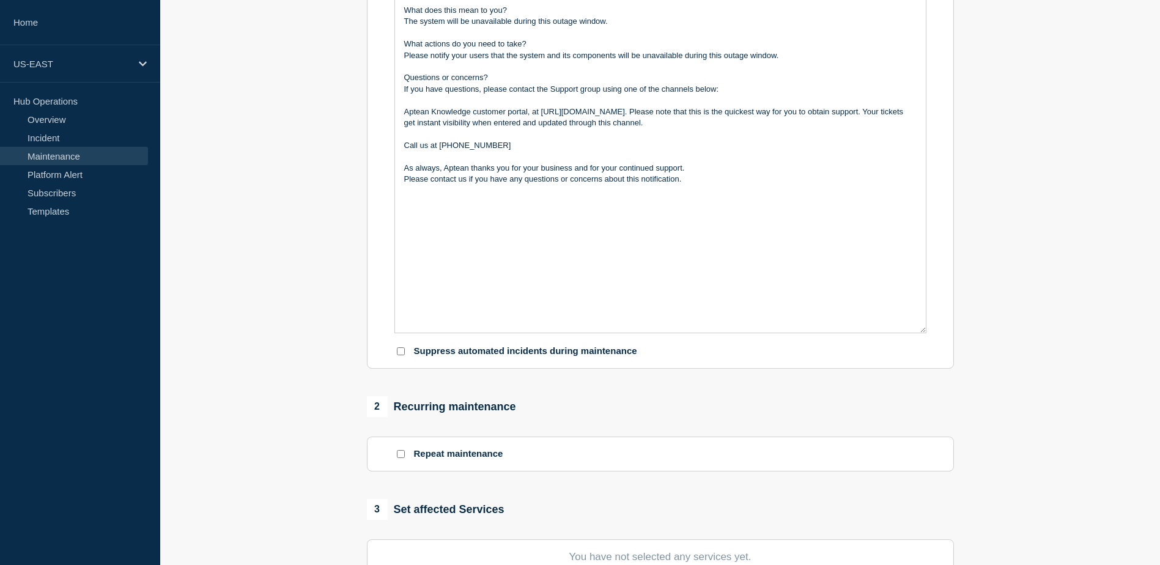
drag, startPoint x: 928, startPoint y: 332, endPoint x: 931, endPoint y: 304, distance: 28.3
click at [931, 267] on section "Title (required) Made2Manage 8.0 Server Maintenance - ARW 210 version update St…" at bounding box center [660, 43] width 587 height 652
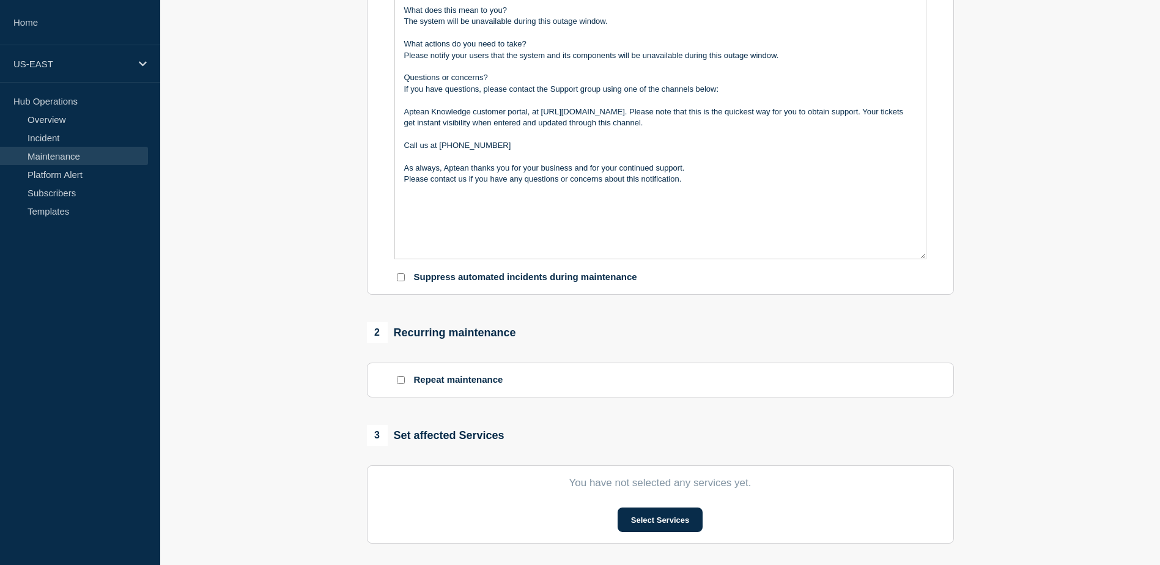
drag, startPoint x: 925, startPoint y: 334, endPoint x: 900, endPoint y: 260, distance: 77.9
click at [900, 259] on div "To our valued customers, We will be taking our scheduled outage beginning at 02…" at bounding box center [660, 71] width 531 height 374
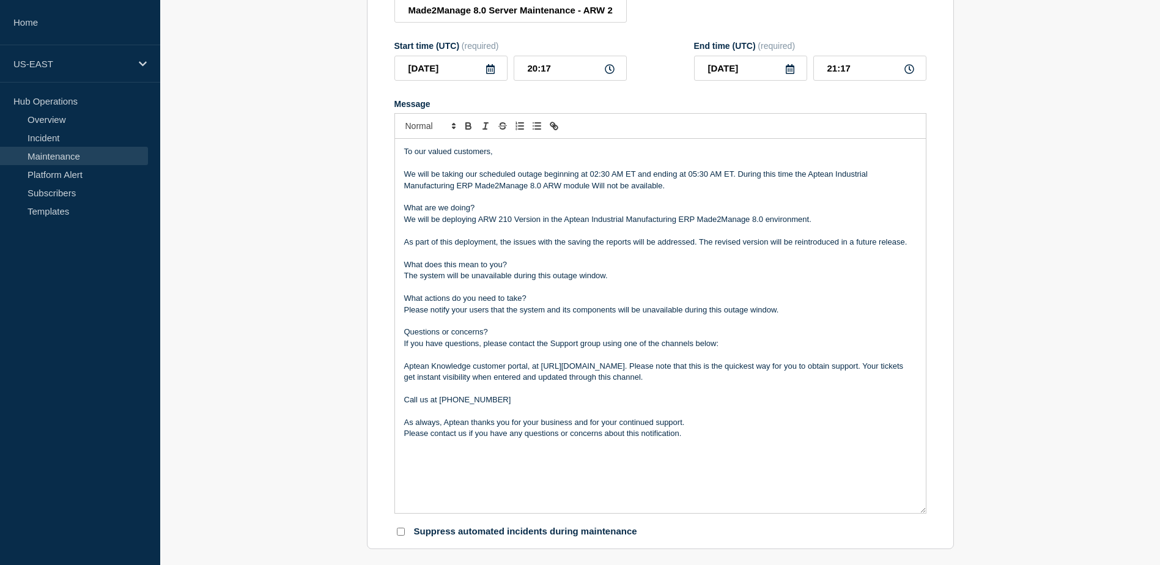
scroll to position [245, 0]
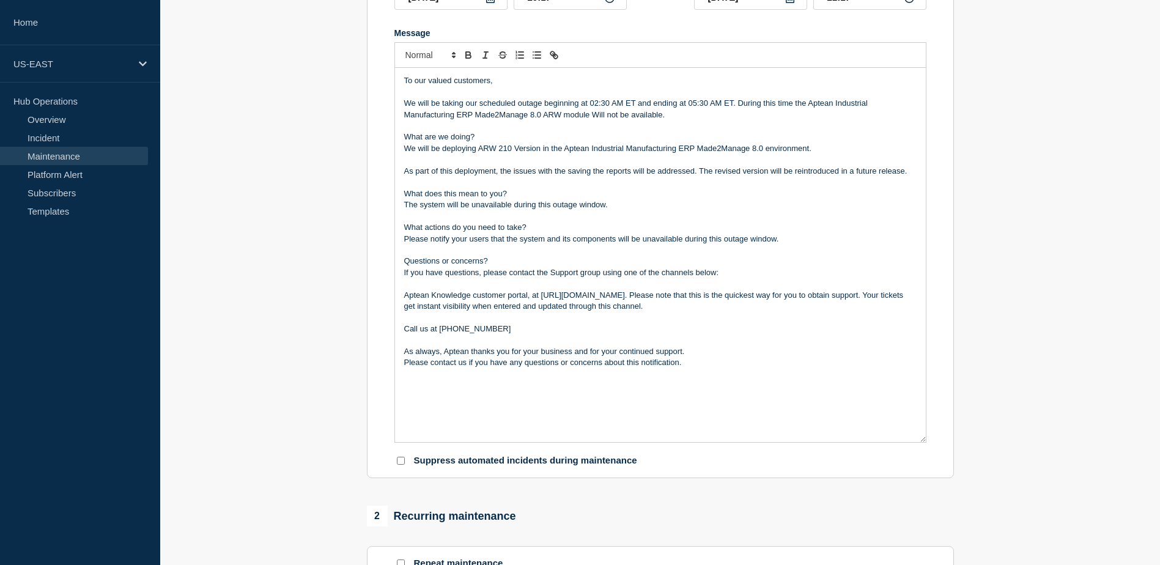
click at [481, 209] on p "The system will be unavailable during this outage window." at bounding box center [660, 204] width 512 height 11
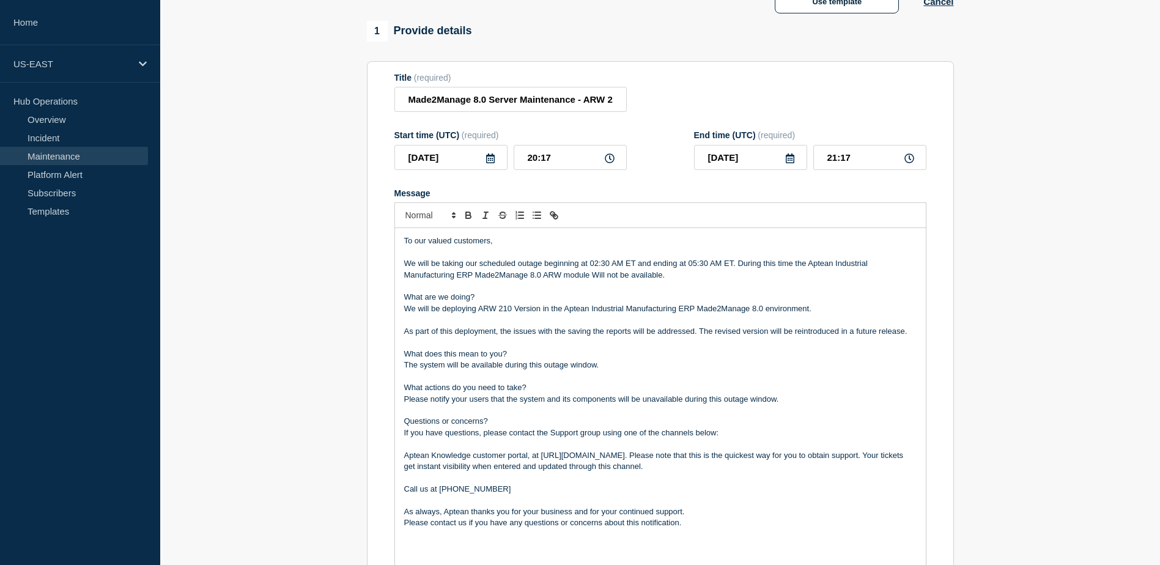
scroll to position [85, 0]
click at [612, 369] on p "The system will be available during this outage window." at bounding box center [660, 364] width 512 height 11
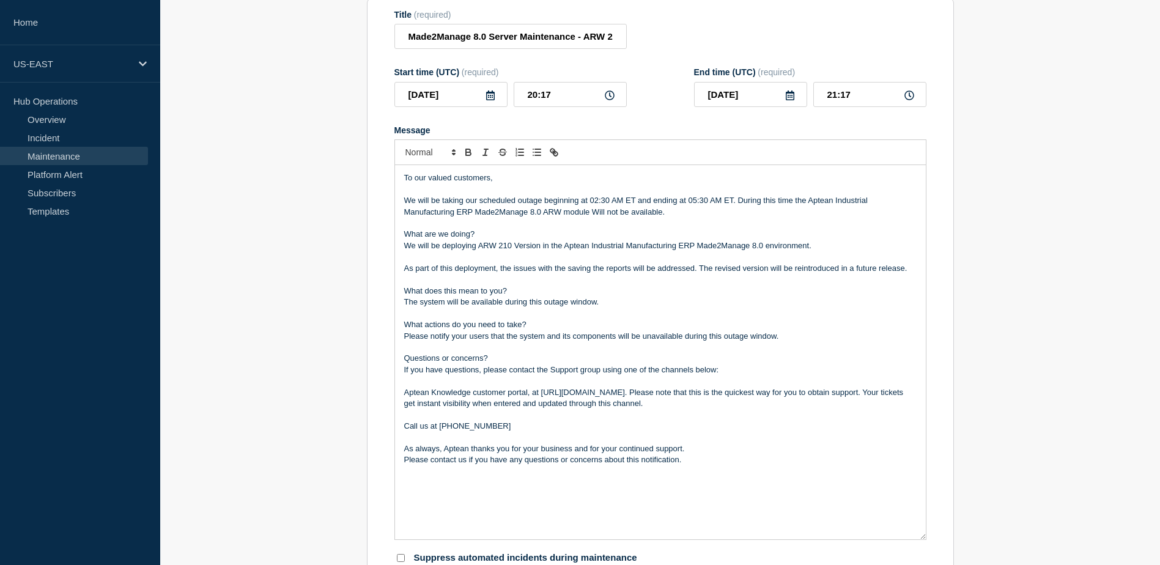
scroll to position [153, 0]
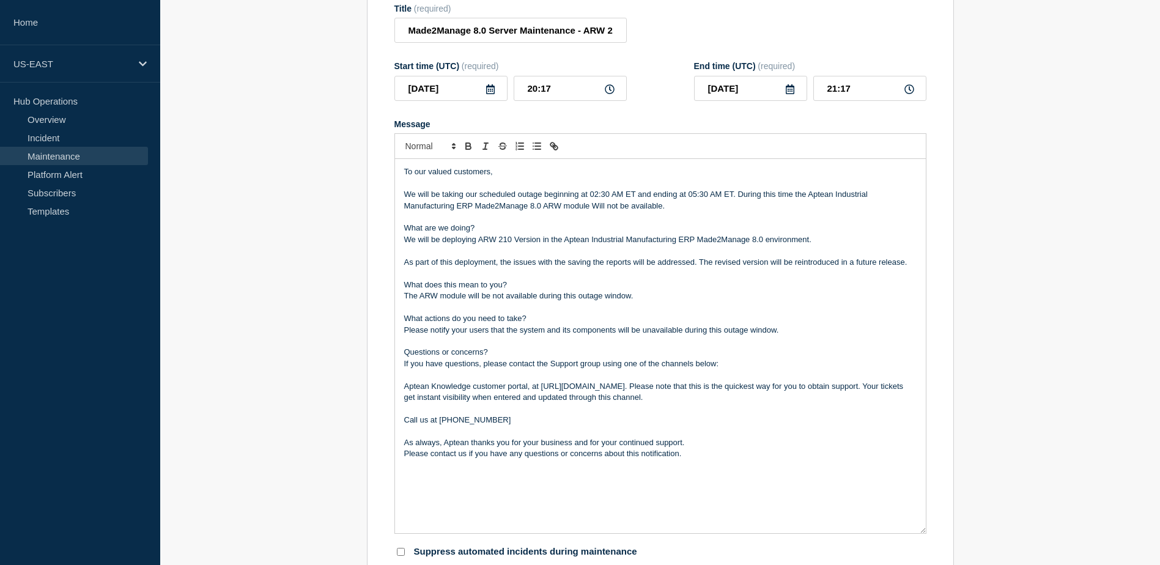
click at [644, 301] on p "The ARW module will be not available during this outage window." at bounding box center [660, 295] width 512 height 11
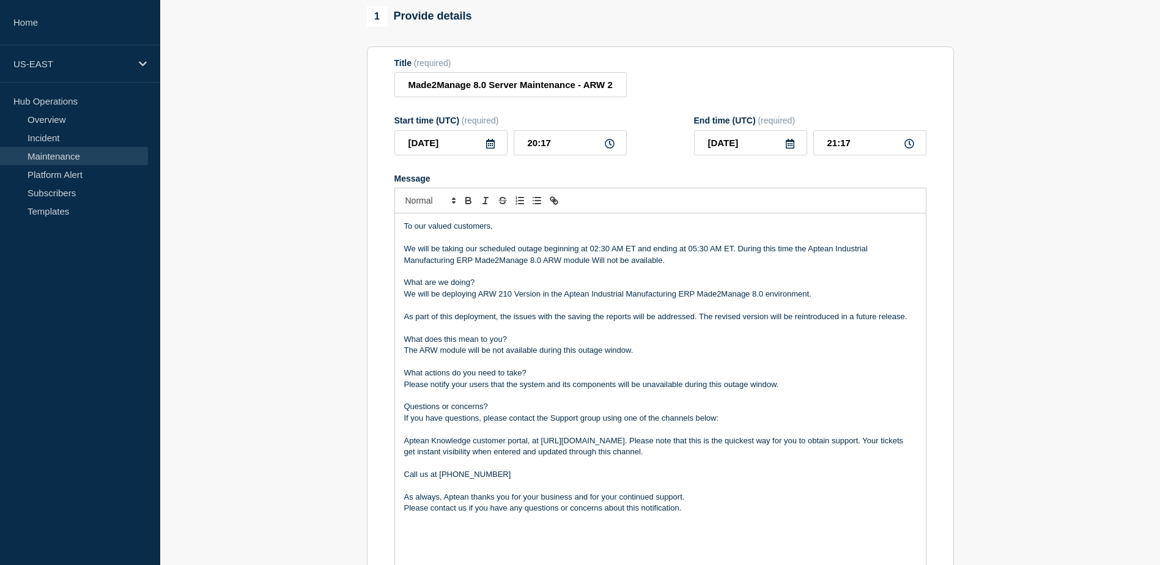
scroll to position [117, 0]
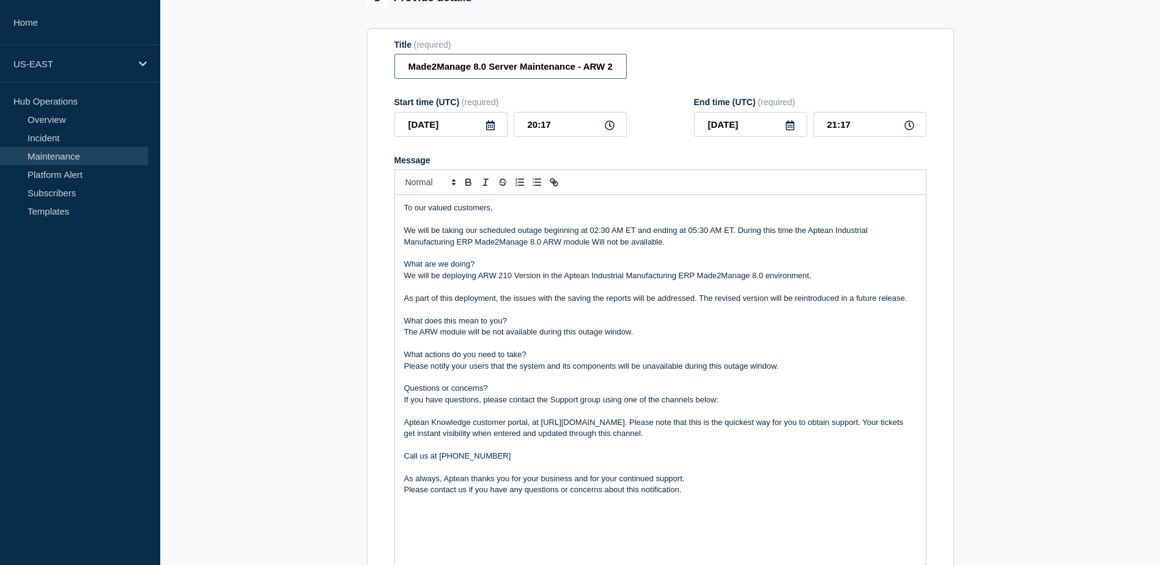
click at [585, 67] on input "Made2Manage 8.0 Server Maintenance - ARW 210 version update" at bounding box center [510, 66] width 232 height 25
drag, startPoint x: 405, startPoint y: 64, endPoint x: 649, endPoint y: 61, distance: 243.4
click at [649, 61] on div "Title (required) Made2Manage 8.0 Server Maintenance - ARW 210 version update" at bounding box center [660, 60] width 532 height 40
click at [516, 69] on input "Made2Manage 8.0 Server Maintenance - ARW 210 version update" at bounding box center [510, 66] width 232 height 25
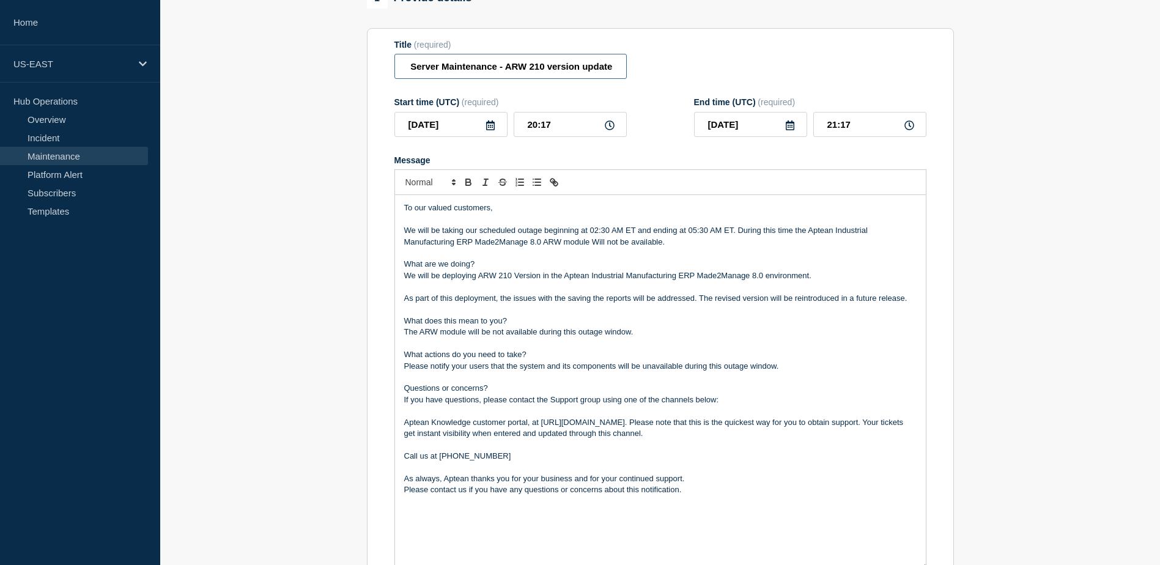
drag, startPoint x: 542, startPoint y: 68, endPoint x: 549, endPoint y: 79, distance: 12.9
click at [543, 68] on input "Made2Manage 8.0 Server Maintenance - ARW 210 version update" at bounding box center [510, 66] width 232 height 25
drag, startPoint x: 549, startPoint y: 70, endPoint x: 386, endPoint y: 70, distance: 162.7
click at [386, 70] on section "Title (required) Made2Manage 8.0 Server Maintenance - ARW version update Start …" at bounding box center [660, 317] width 587 height 578
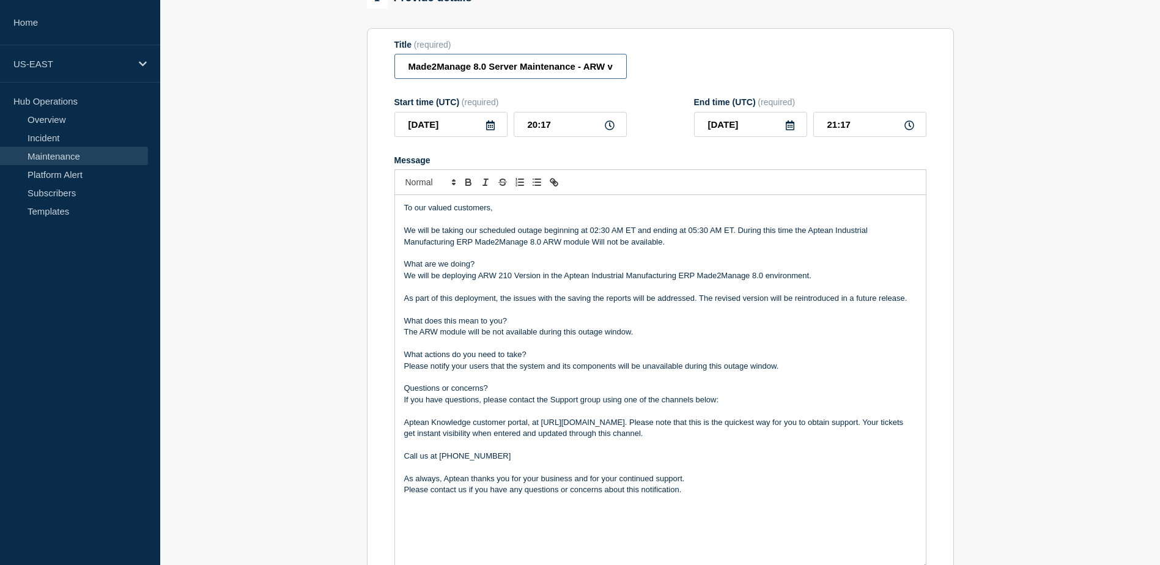
click at [438, 68] on input "Made2Manage 8.0 Server Maintenance - ARW version update" at bounding box center [510, 66] width 232 height 25
click at [419, 69] on input "Made2Manage 8.0 Server Maintenance - ARW version update" at bounding box center [510, 66] width 232 height 25
drag, startPoint x: 405, startPoint y: 69, endPoint x: 646, endPoint y: 69, distance: 240.9
click at [646, 69] on div "Title (required) Made2Manage 8.0 Server Maintenance - ARW version update" at bounding box center [660, 60] width 532 height 40
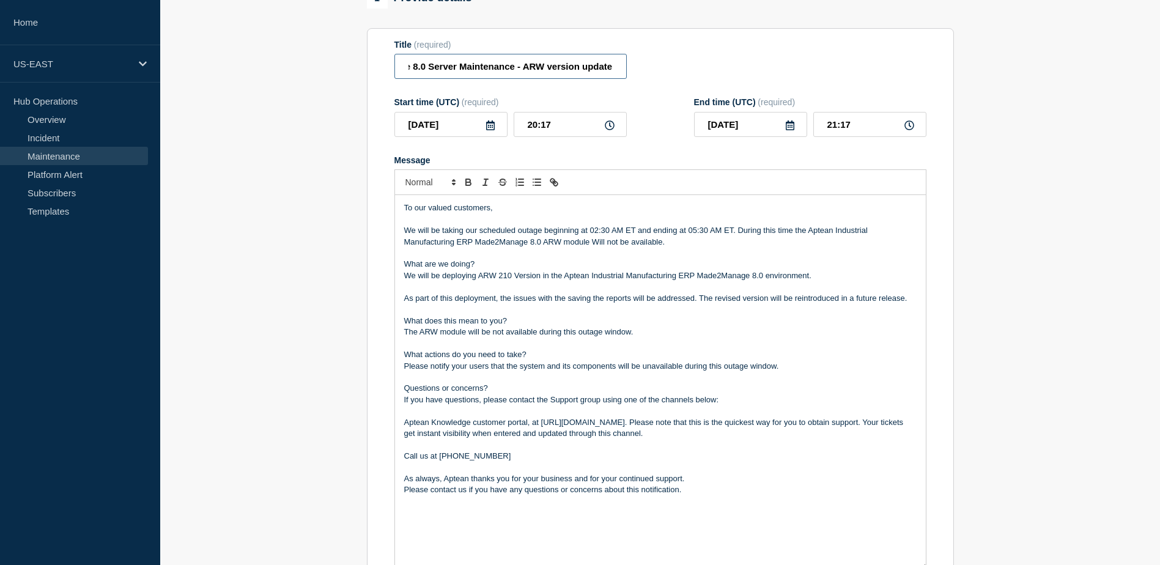
type input "Made2Manage 8.0 Server Maintenance - ARW version update"
click at [448, 248] on p "We will be taking our scheduled outage beginning at 02:30 AM ET and ending at 0…" at bounding box center [660, 236] width 512 height 23
drag, startPoint x: 410, startPoint y: 71, endPoint x: 620, endPoint y: 70, distance: 210.4
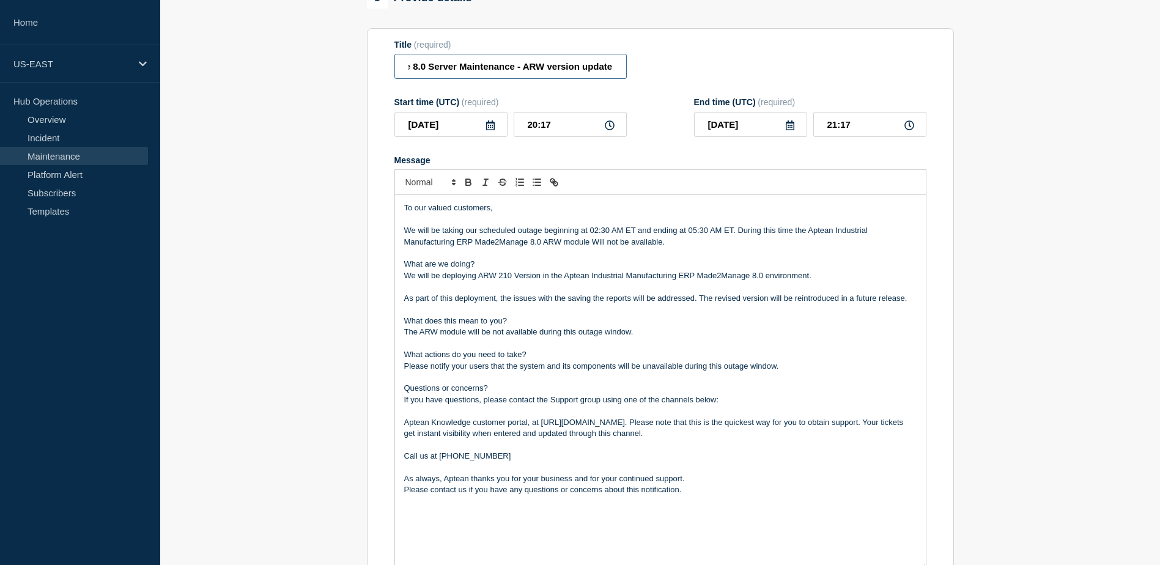
click at [620, 70] on input "Made2Manage 8.0 Server Maintenance - ARW version update" at bounding box center [510, 66] width 232 height 25
click at [460, 70] on input "Made2Manage 8.0 Server Maintenance - ARW version update" at bounding box center [510, 66] width 232 height 25
drag, startPoint x: 430, startPoint y: 70, endPoint x: 520, endPoint y: 70, distance: 89.3
click at [520, 70] on input "Made2Manage 8.0 Server Maintenance - ARW version update" at bounding box center [510, 66] width 232 height 25
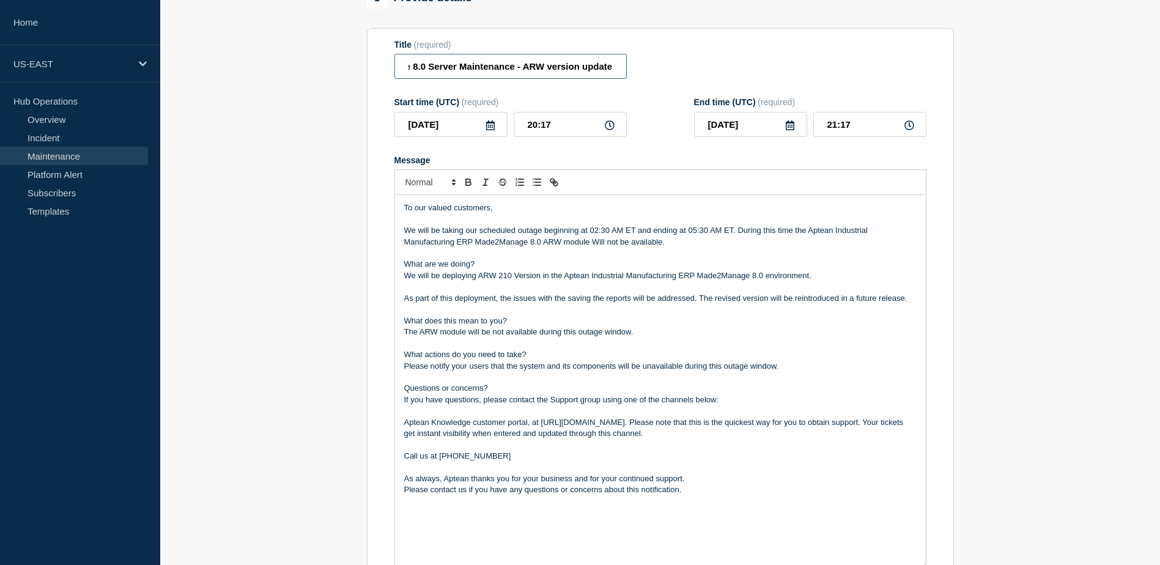
click at [520, 70] on input "Made2Manage 8.0 Server Maintenance - ARW version update" at bounding box center [510, 66] width 232 height 25
click at [555, 70] on input "Made2Manage 8.0 Server Maintenance - ARW version update" at bounding box center [510, 66] width 232 height 25
drag, startPoint x: 606, startPoint y: 68, endPoint x: 354, endPoint y: 68, distance: 251.9
click at [354, 68] on section "1 Provide details Title (required) Made2Manage 8.0 Server Maintenance - ARW ver…" at bounding box center [660, 526] width 1000 height 1076
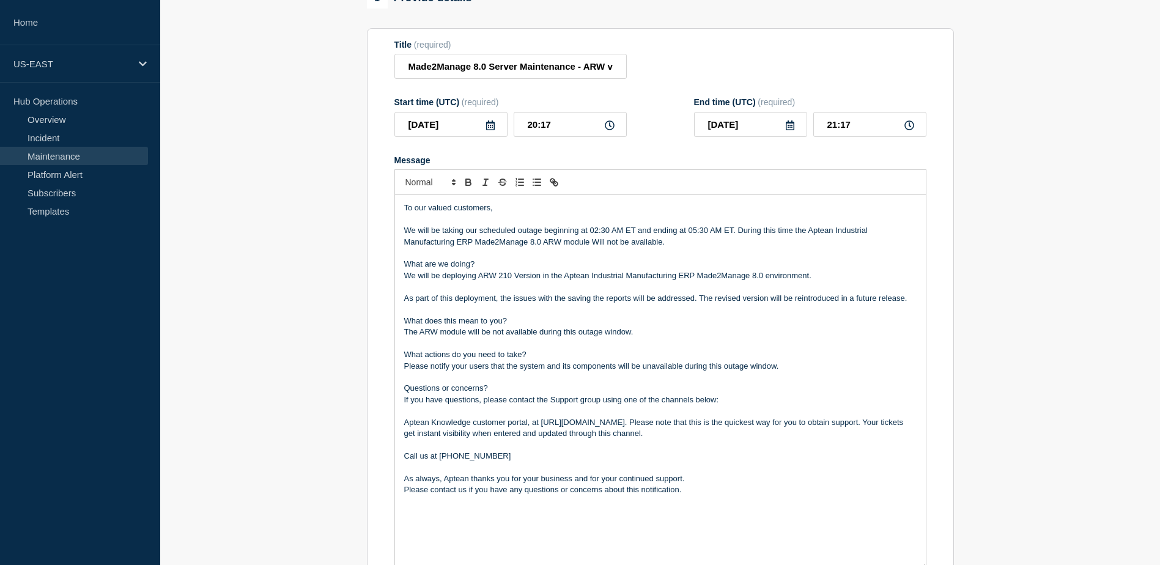
click at [452, 268] on p "What are we doing?" at bounding box center [660, 264] width 512 height 11
drag, startPoint x: 601, startPoint y: 232, endPoint x: 710, endPoint y: 232, distance: 108.8
click at [661, 231] on p "We will be taking our scheduled outage beginning at 02:30 AM ET and ending at 0…" at bounding box center [660, 236] width 512 height 23
click at [720, 232] on p "We will be taking our scheduled outage beginning at 02:30 AM ET and ending at 0…" at bounding box center [660, 236] width 512 height 23
drag, startPoint x: 406, startPoint y: 235, endPoint x: 778, endPoint y: 236, distance: 371.8
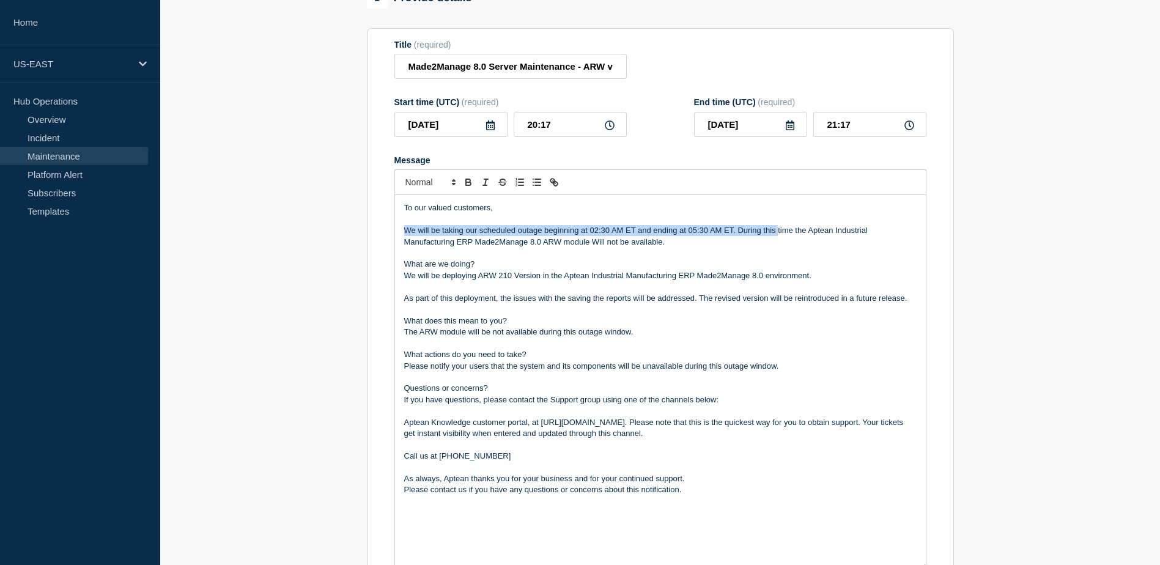
click at [778, 236] on p "We will be taking our scheduled outage beginning at 02:30 AM ET and ending at 0…" at bounding box center [660, 236] width 512 height 23
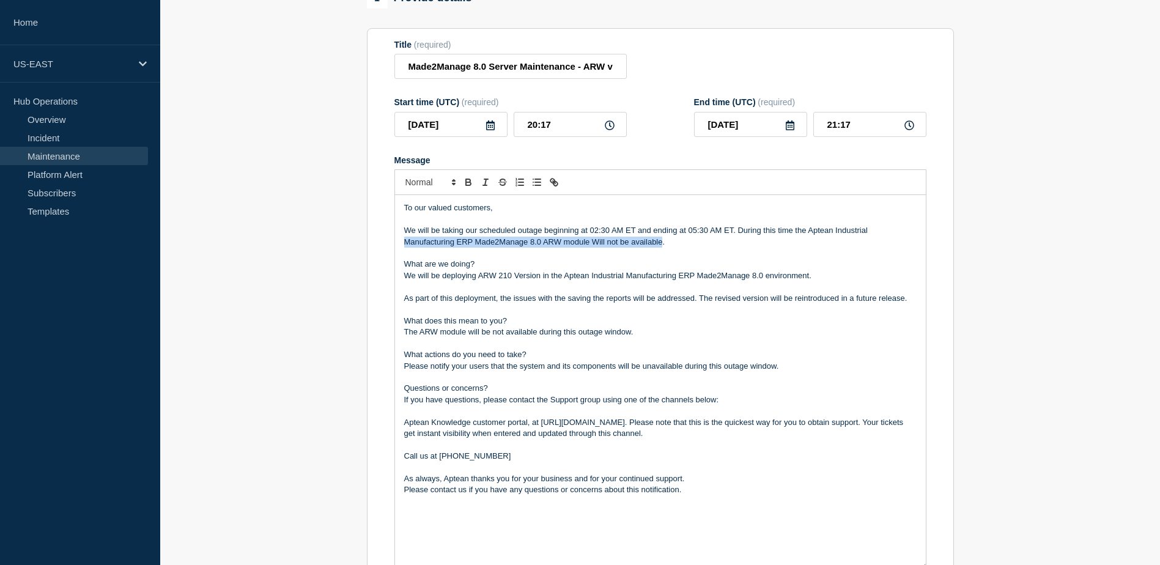
drag, startPoint x: 402, startPoint y: 246, endPoint x: 663, endPoint y: 248, distance: 261.1
click at [663, 248] on div "To our valued customers, We will be taking our scheduled outage beginning at 02…" at bounding box center [660, 382] width 531 height 374
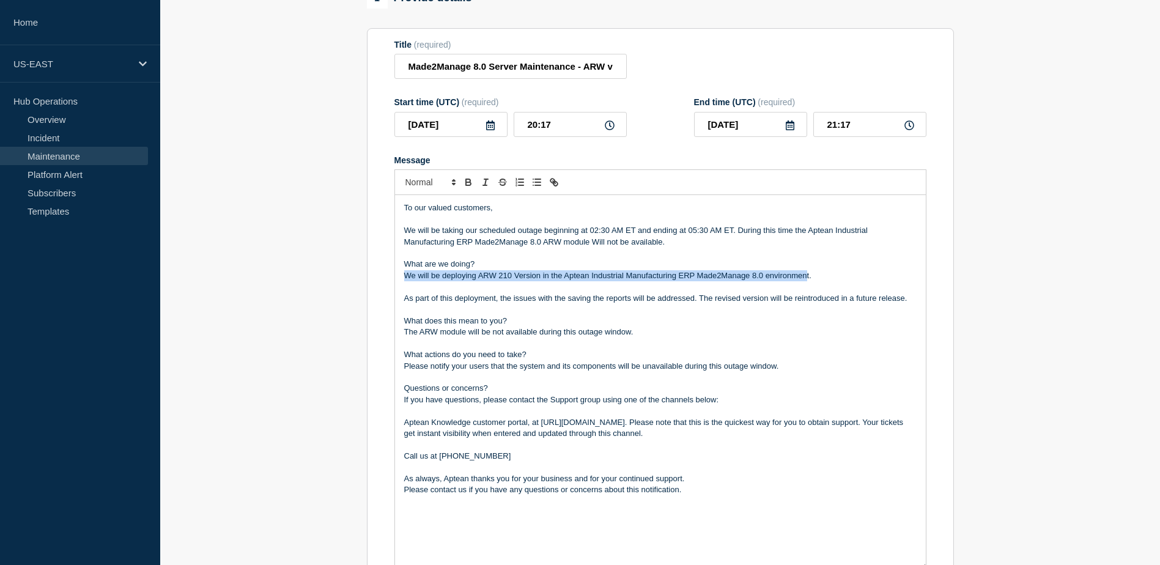
drag, startPoint x: 405, startPoint y: 279, endPoint x: 819, endPoint y: 279, distance: 413.4
click at [808, 276] on p "We will be deploying ARW 210 Version in the Aptean Industrial Manufacturing ERP…" at bounding box center [660, 275] width 512 height 11
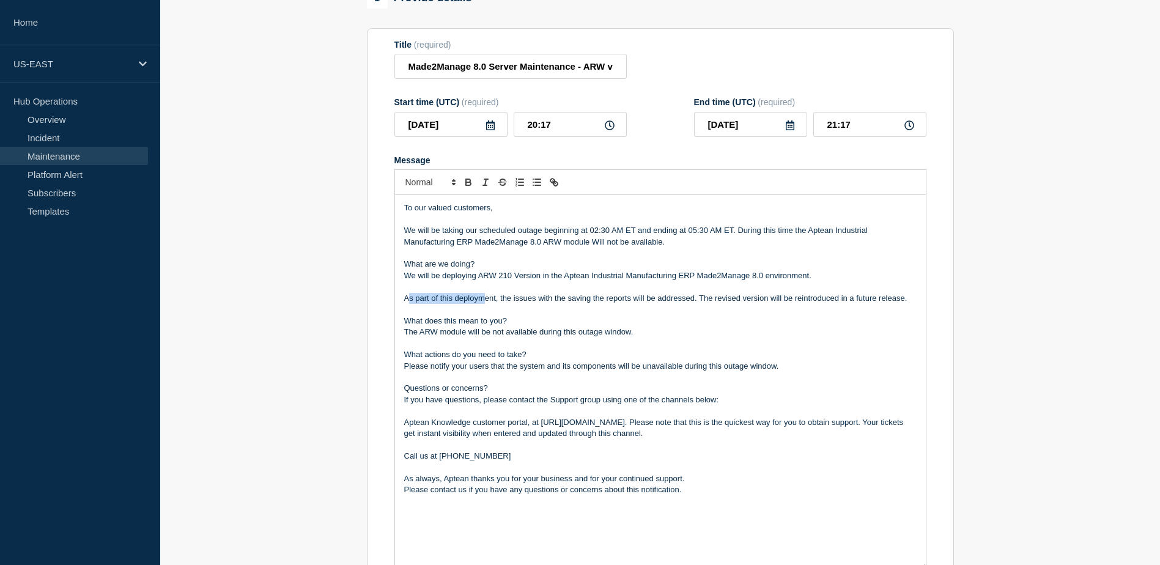
drag, startPoint x: 407, startPoint y: 303, endPoint x: 484, endPoint y: 299, distance: 77.1
click at [484, 299] on p "As part of this deployment, the issues with the saving the reports will be addr…" at bounding box center [660, 298] width 512 height 11
drag, startPoint x: 503, startPoint y: 301, endPoint x: 687, endPoint y: 301, distance: 184.7
click at [687, 301] on p "As part of this deployment, the issues with the saving the reports will be addr…" at bounding box center [660, 298] width 512 height 11
click at [700, 300] on p "As part of this deployment, the issues with the saving the reports will be addr…" at bounding box center [660, 298] width 512 height 11
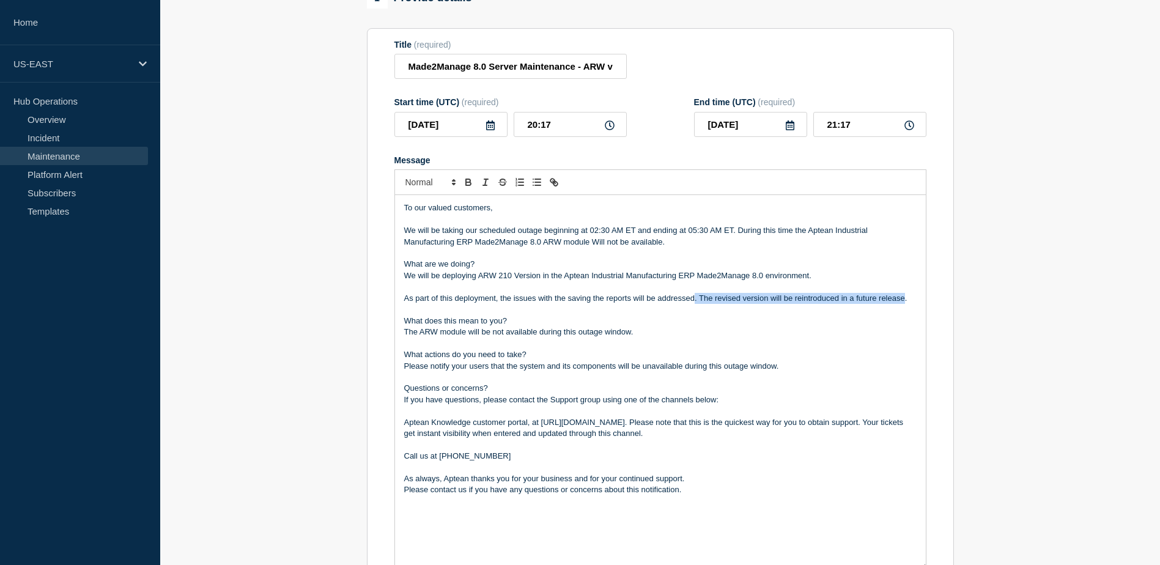
drag, startPoint x: 695, startPoint y: 303, endPoint x: 903, endPoint y: 305, distance: 207.9
click at [903, 304] on p "As part of this deployment, the issues with the saving the reports will be addr…" at bounding box center [660, 298] width 512 height 11
click at [769, 304] on p "As part of this deployment, the issues with the saving the reports will be addr…" at bounding box center [660, 298] width 512 height 11
drag, startPoint x: 834, startPoint y: 301, endPoint x: 700, endPoint y: 303, distance: 133.9
click at [700, 303] on p "As part of this deployment, the issues with the saving the reports will be addr…" at bounding box center [660, 298] width 512 height 11
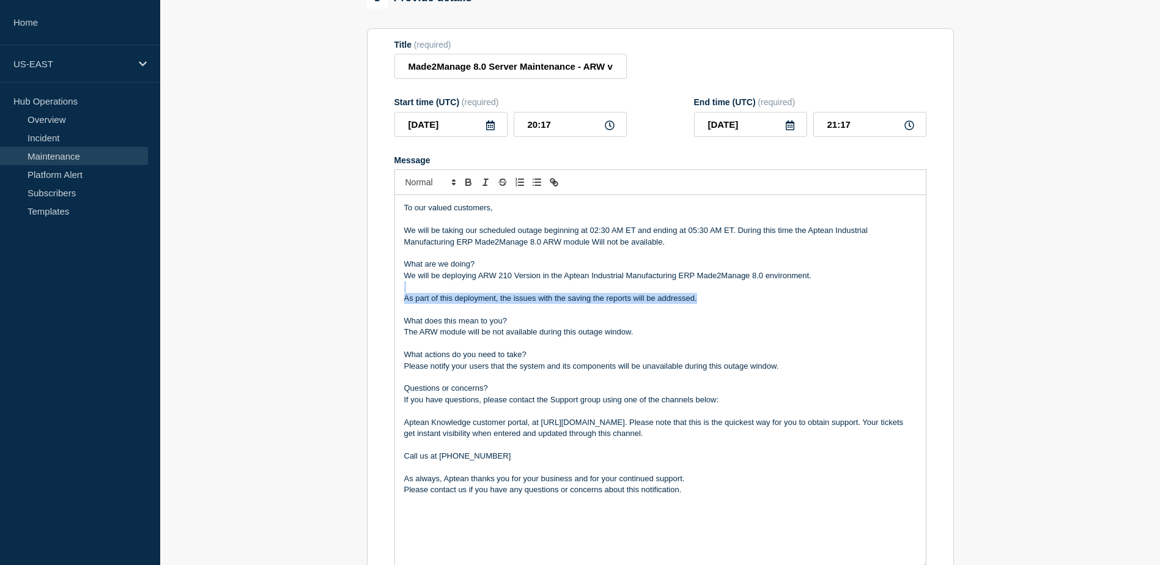
drag, startPoint x: 698, startPoint y: 301, endPoint x: 407, endPoint y: 292, distance: 291.2
click at [407, 292] on div "To our valued customers, We will be taking our scheduled outage beginning at 02…" at bounding box center [660, 382] width 531 height 374
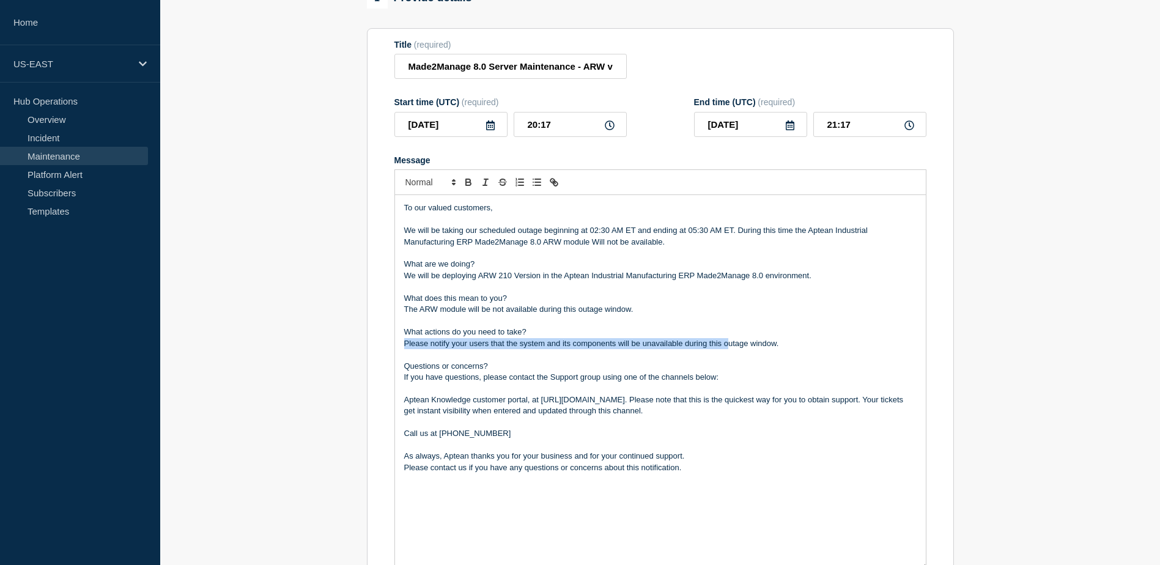
drag, startPoint x: 405, startPoint y: 349, endPoint x: 727, endPoint y: 343, distance: 321.7
click at [727, 343] on p "Please notify your users that the system and its components will be unavailable…" at bounding box center [660, 343] width 512 height 11
click at [623, 369] on p "Questions or concerns?" at bounding box center [660, 366] width 512 height 11
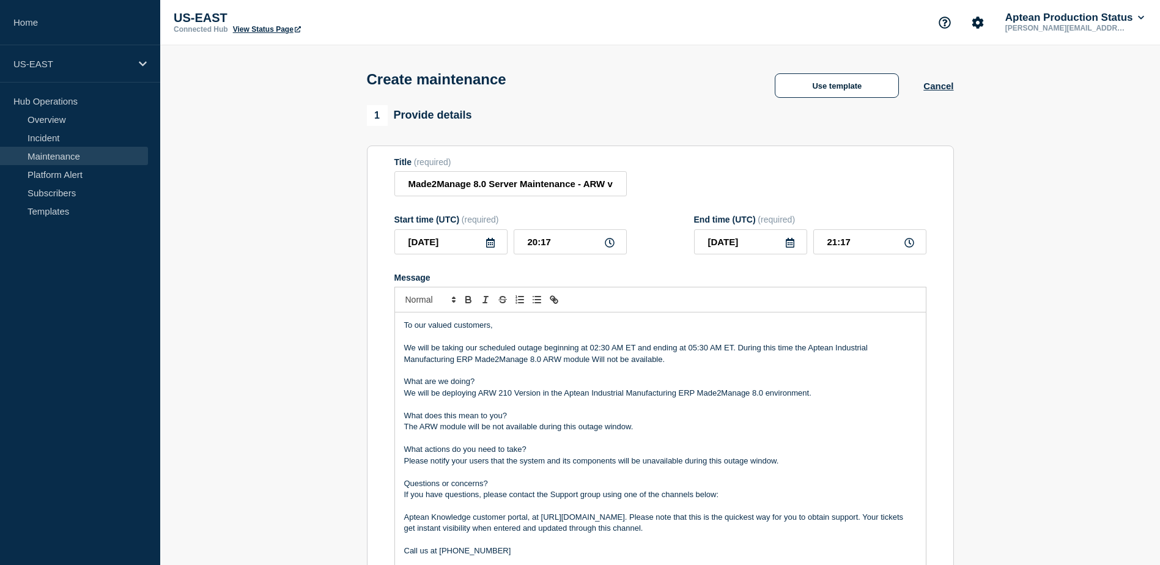
click at [486, 244] on icon at bounding box center [490, 243] width 9 height 10
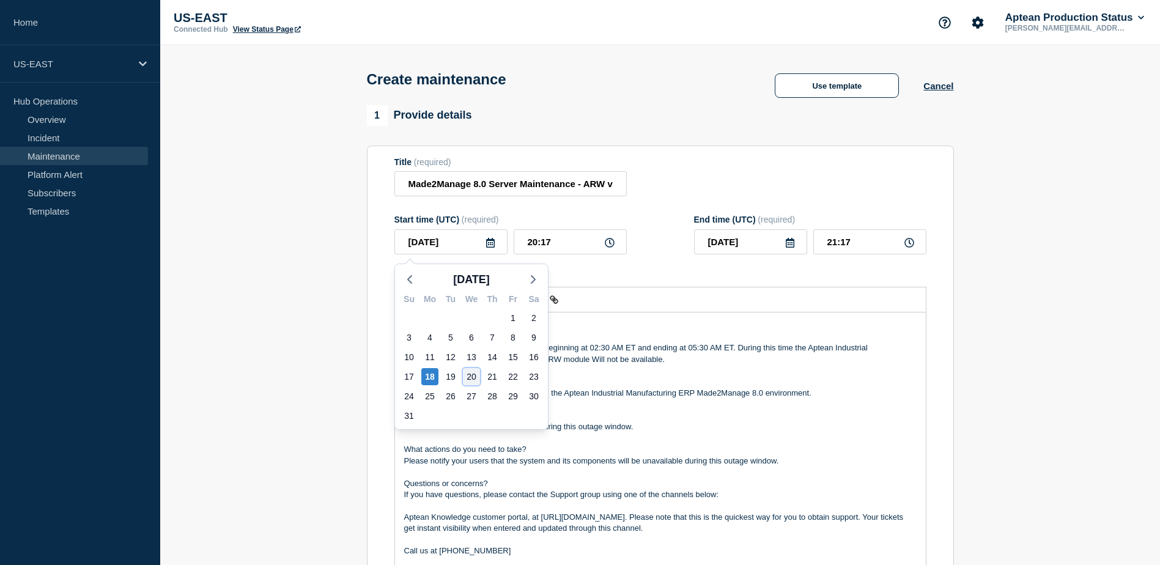
click at [475, 374] on div "20" at bounding box center [471, 376] width 17 height 17
type input "2025-08-20"
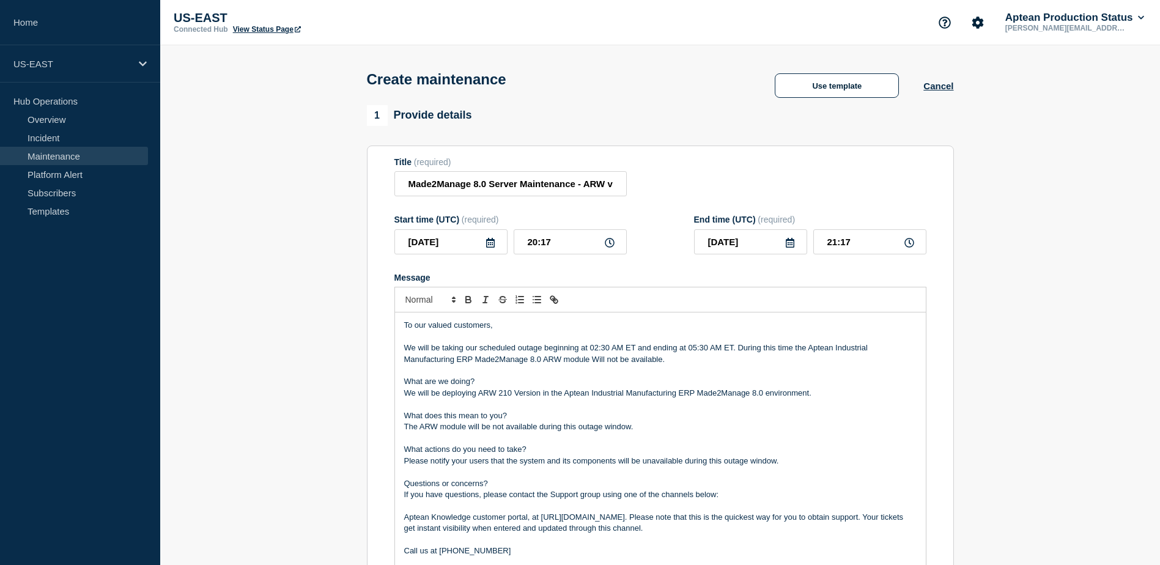
click at [611, 248] on icon at bounding box center [610, 243] width 10 height 10
click at [564, 253] on input "20:17" at bounding box center [570, 241] width 113 height 25
click at [534, 246] on input "20:17" at bounding box center [570, 241] width 113 height 25
type input "08:17"
type input "09:17"
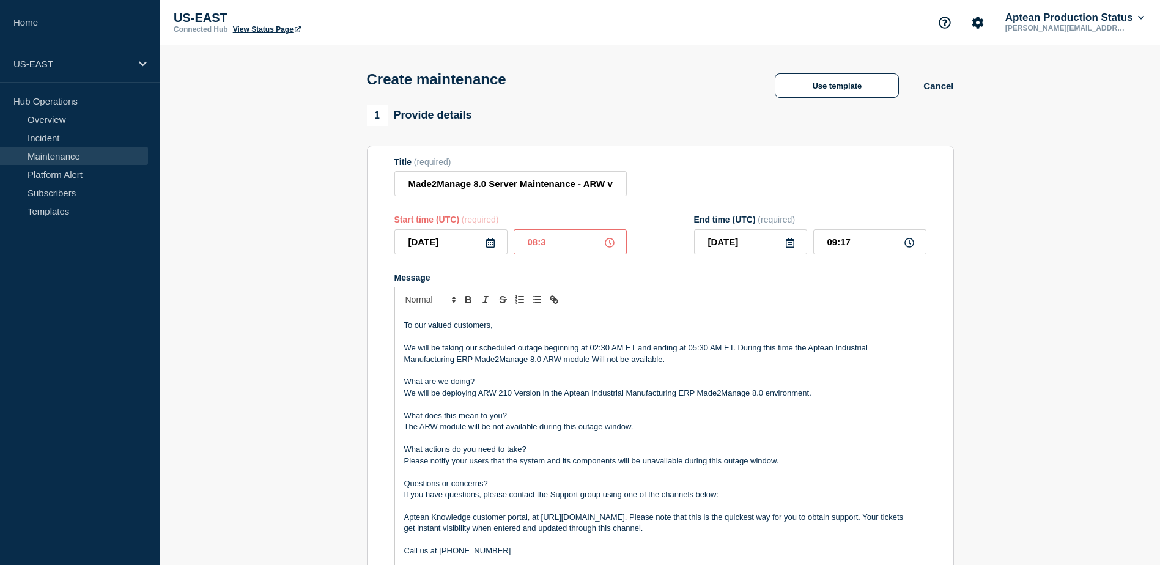
type input "08:30"
click at [878, 254] on input "09:30" at bounding box center [869, 241] width 113 height 25
type input "10:30"
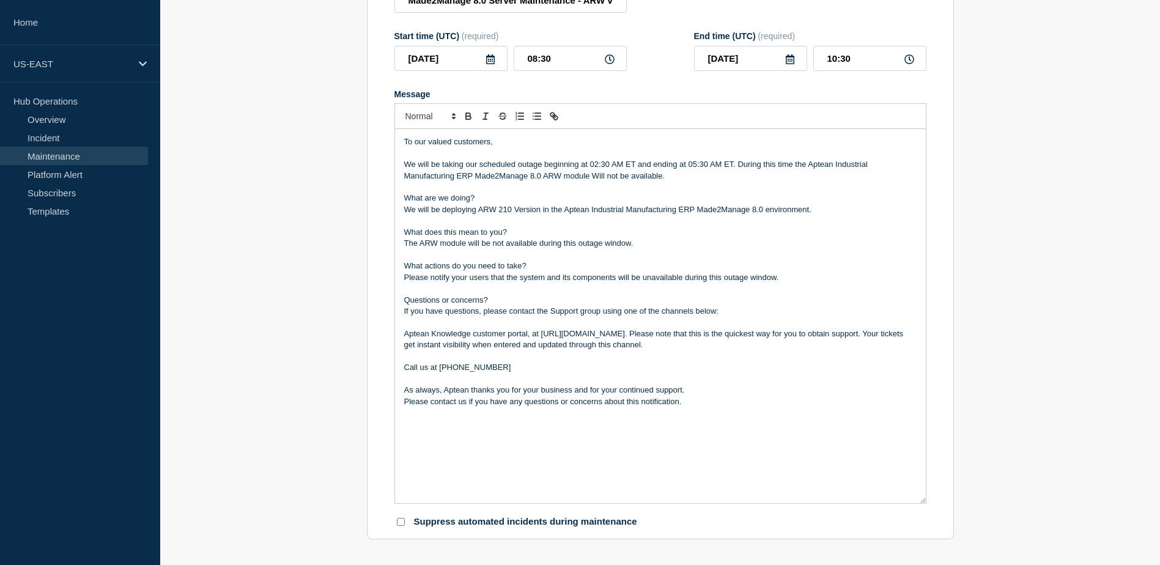
click at [596, 171] on p "We will be taking our scheduled outage beginning at 02:30 AM ET and ending at 0…" at bounding box center [660, 170] width 512 height 23
click at [812, 177] on p "We will be taking our scheduled outage beginning at 04:30 AM ET and ending at 0…" at bounding box center [660, 170] width 512 height 23
drag, startPoint x: 589, startPoint y: 168, endPoint x: 731, endPoint y: 168, distance: 142.5
click at [731, 168] on p "We will be taking our scheduled outage beginning at 04:30 AM ET and ending at 0…" at bounding box center [660, 170] width 512 height 23
click at [833, 212] on p "We will be deploying ARW 210 Version in the Aptean Industrial Manufacturing ERP…" at bounding box center [660, 209] width 512 height 11
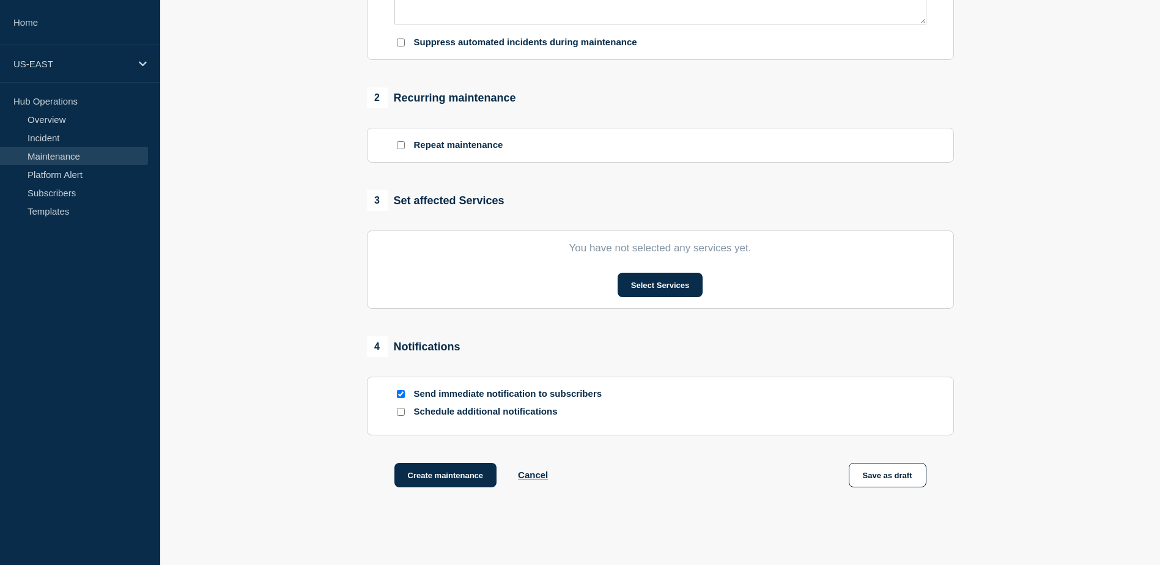
scroll to position [729, 0]
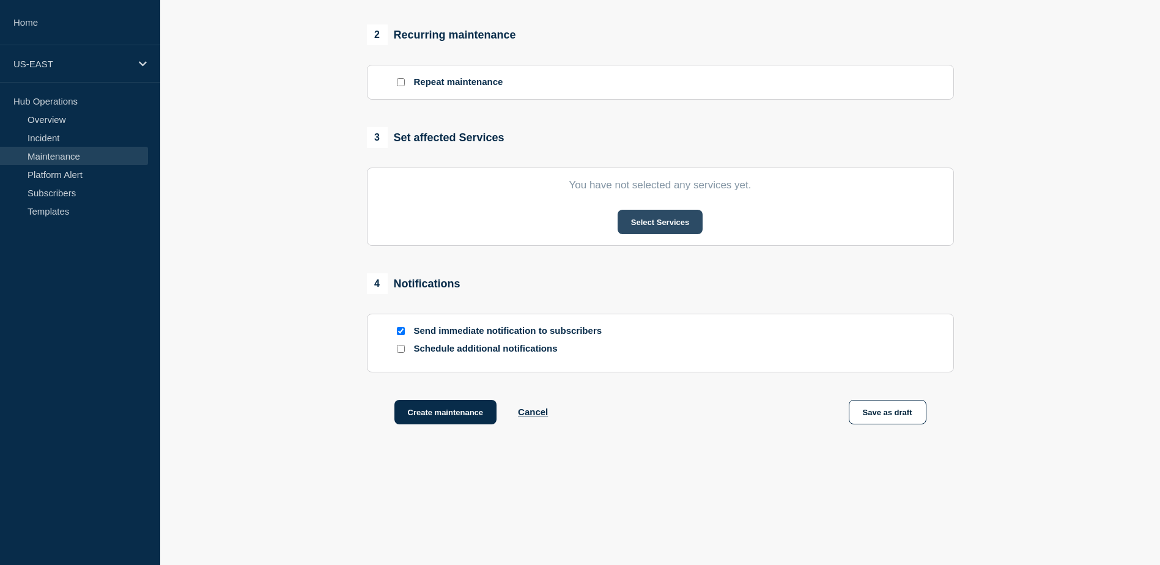
click at [668, 220] on button "Select Services" at bounding box center [660, 222] width 85 height 24
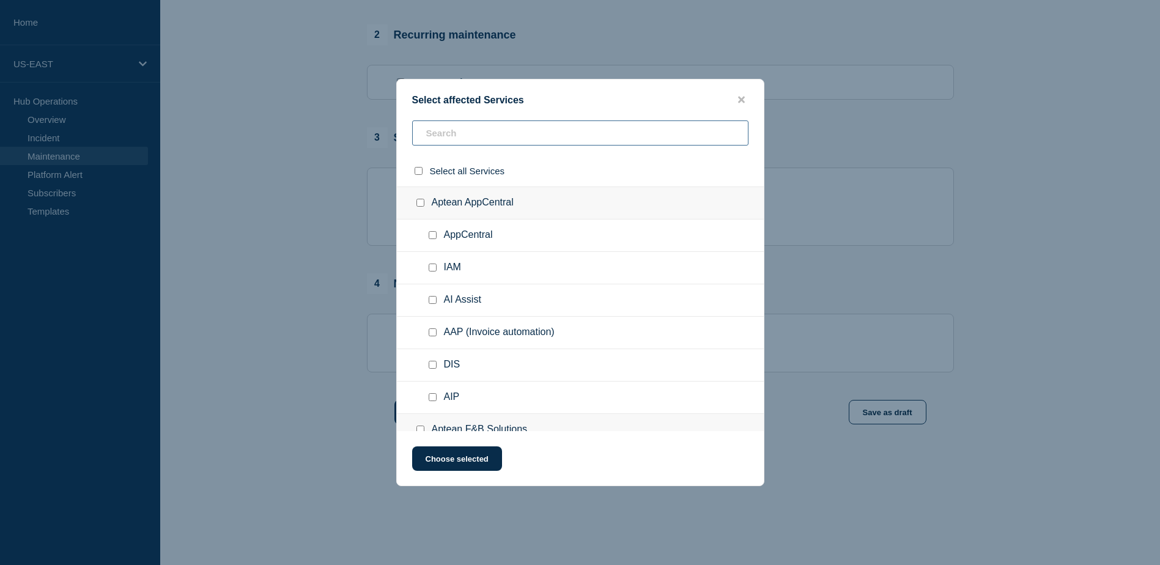
click at [460, 133] on input "text" at bounding box center [580, 132] width 336 height 25
paste input "M2M 8.0 - US-EAST"
type input "M2M 8.0 - US-EAST"
checkbox input "true"
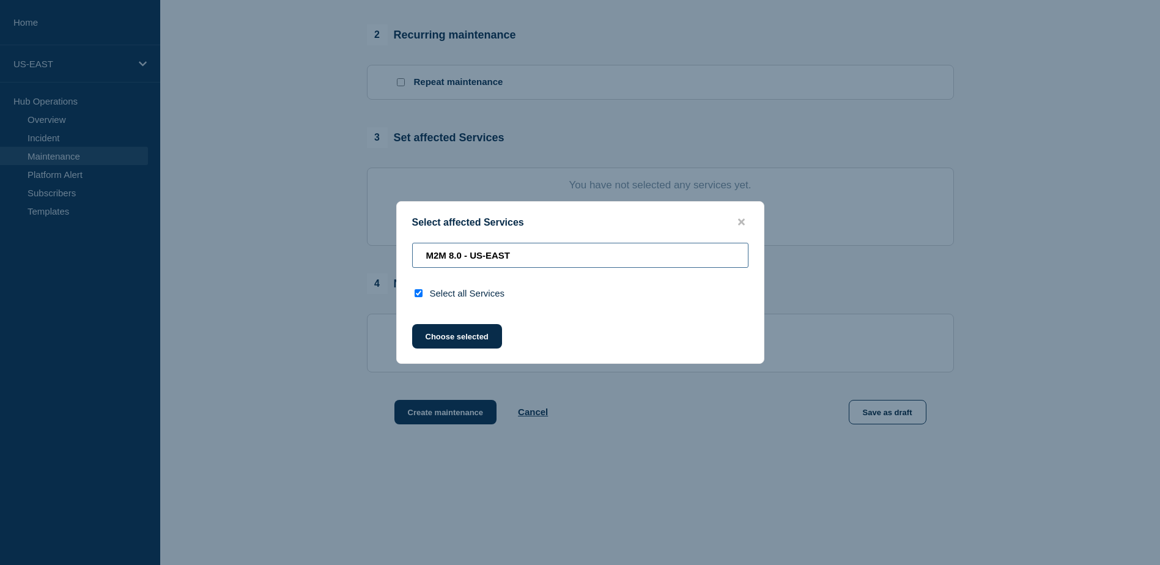
type input "M2M 8.0 - US-EAST"
click at [415, 303] on div "Select all Services" at bounding box center [580, 293] width 367 height 31
click at [423, 299] on div at bounding box center [421, 293] width 18 height 12
click at [421, 292] on input "select all checkbox" at bounding box center [419, 293] width 8 height 8
checkbox input "false"
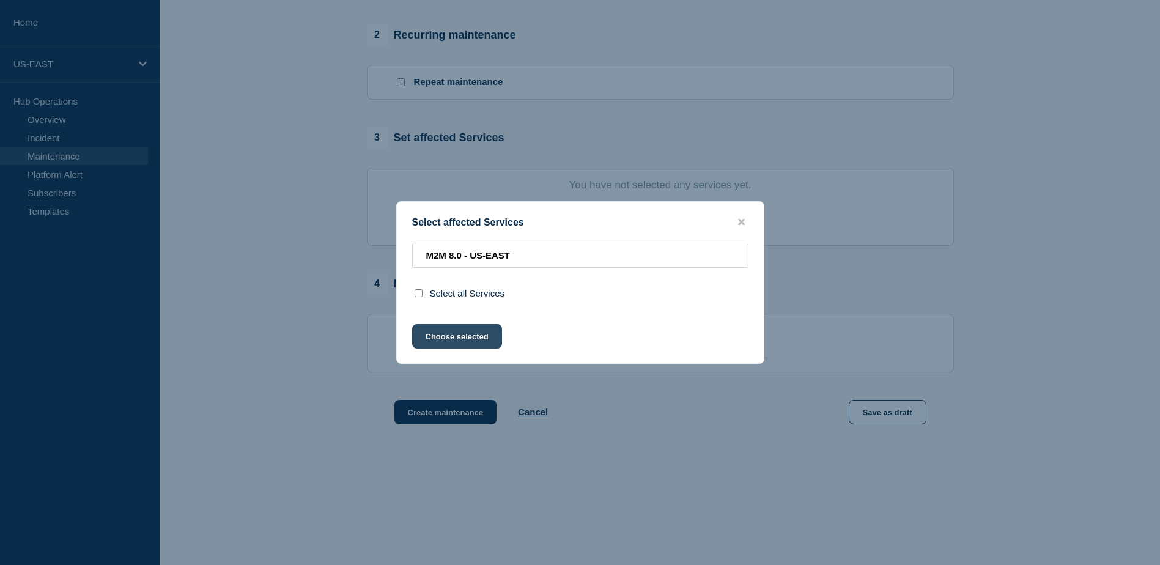
click at [448, 328] on button "Choose selected" at bounding box center [457, 336] width 90 height 24
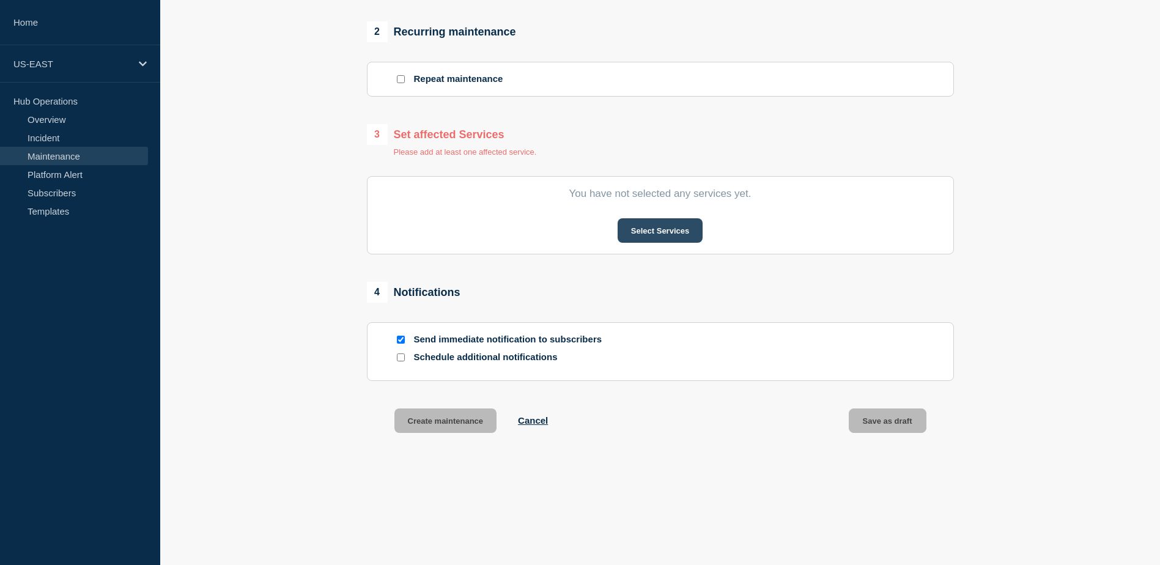
click at [653, 232] on button "Select Services" at bounding box center [660, 230] width 85 height 24
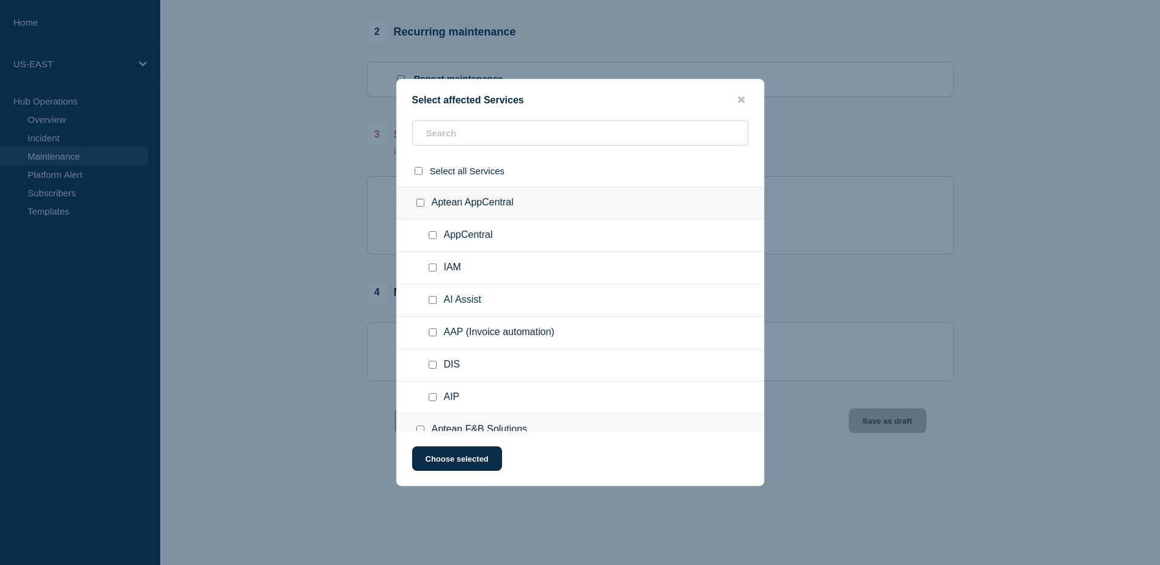
click at [492, 256] on ul "IAM" at bounding box center [580, 268] width 367 height 32
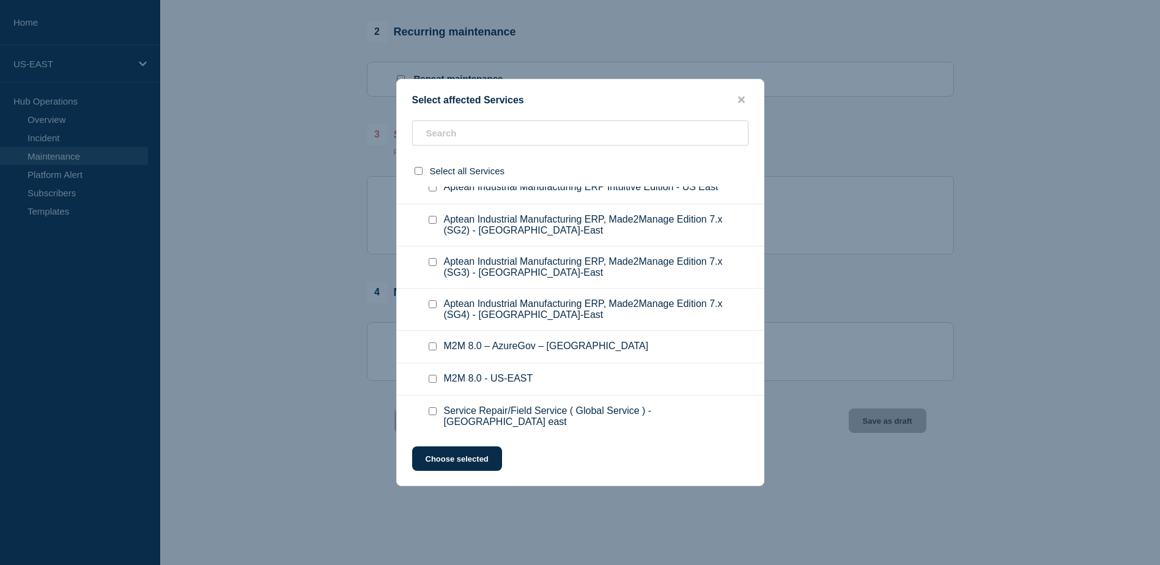
scroll to position [984, 0]
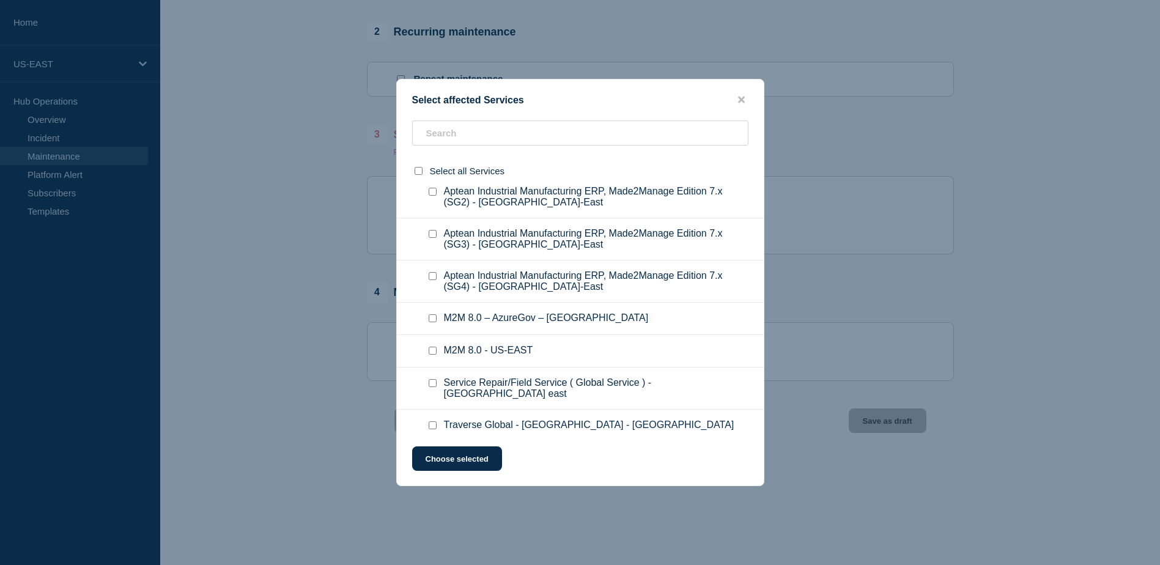
click at [433, 347] on input "M2M 8.0 - US-EAST checkbox" at bounding box center [433, 351] width 8 height 8
checkbox input "true"
click at [465, 461] on button "Choose selected" at bounding box center [457, 458] width 90 height 24
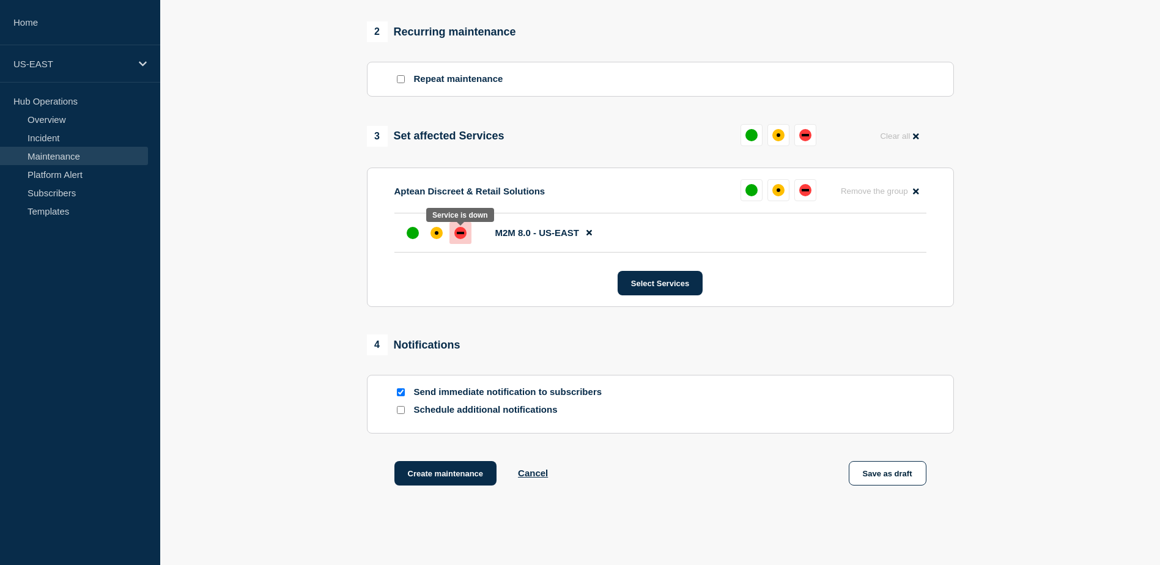
click at [458, 237] on div "down" at bounding box center [460, 233] width 12 height 12
click at [465, 479] on button "Create maintenance" at bounding box center [445, 473] width 103 height 24
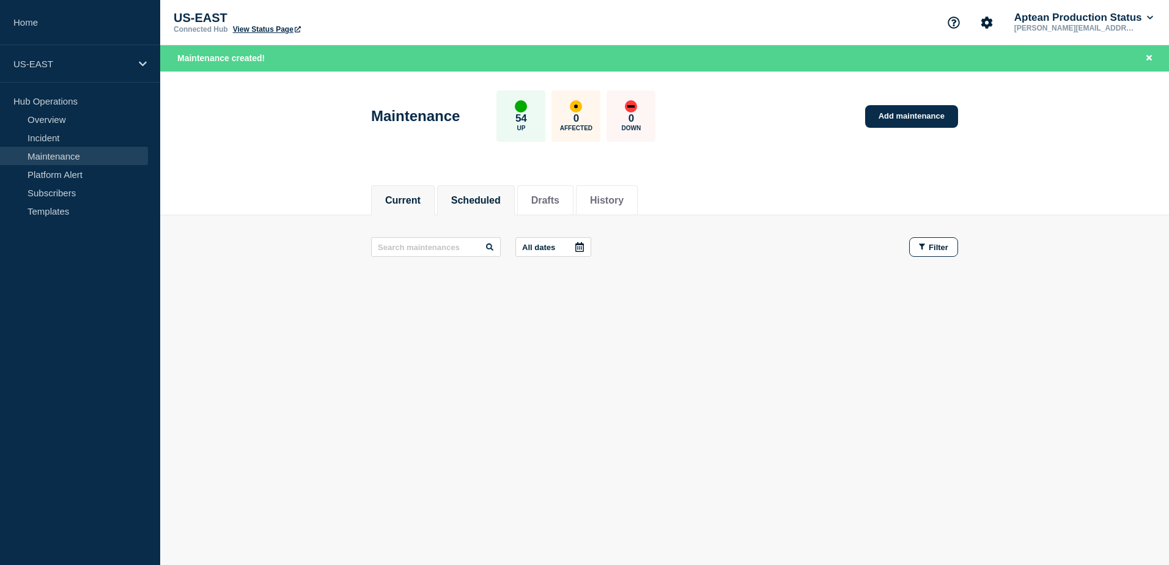
click at [501, 196] on button "Scheduled" at bounding box center [476, 200] width 50 height 11
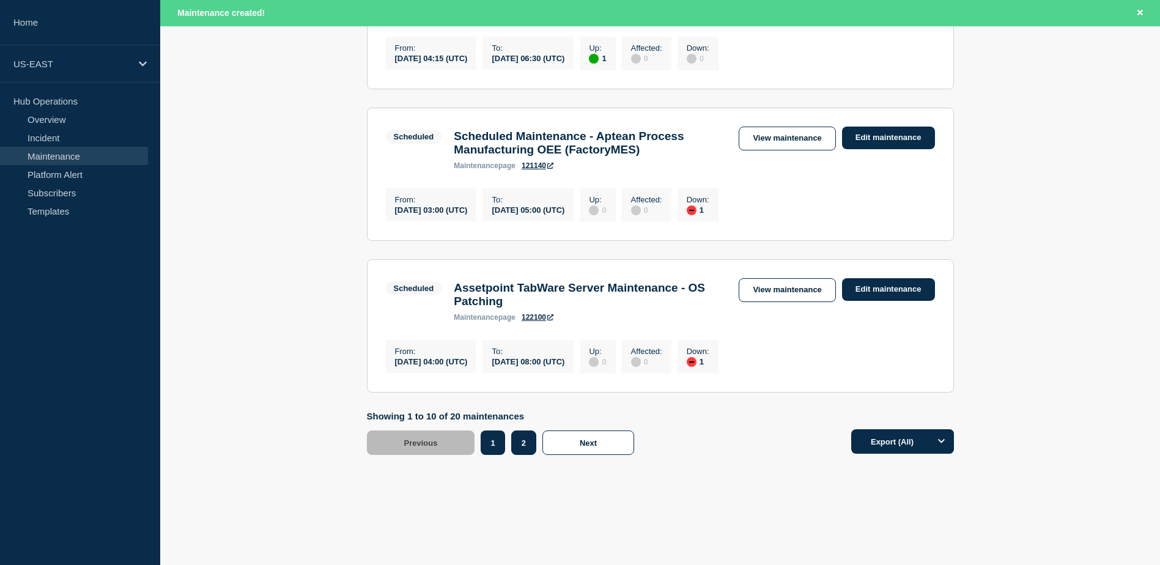
click at [532, 443] on button "2" at bounding box center [523, 442] width 25 height 24
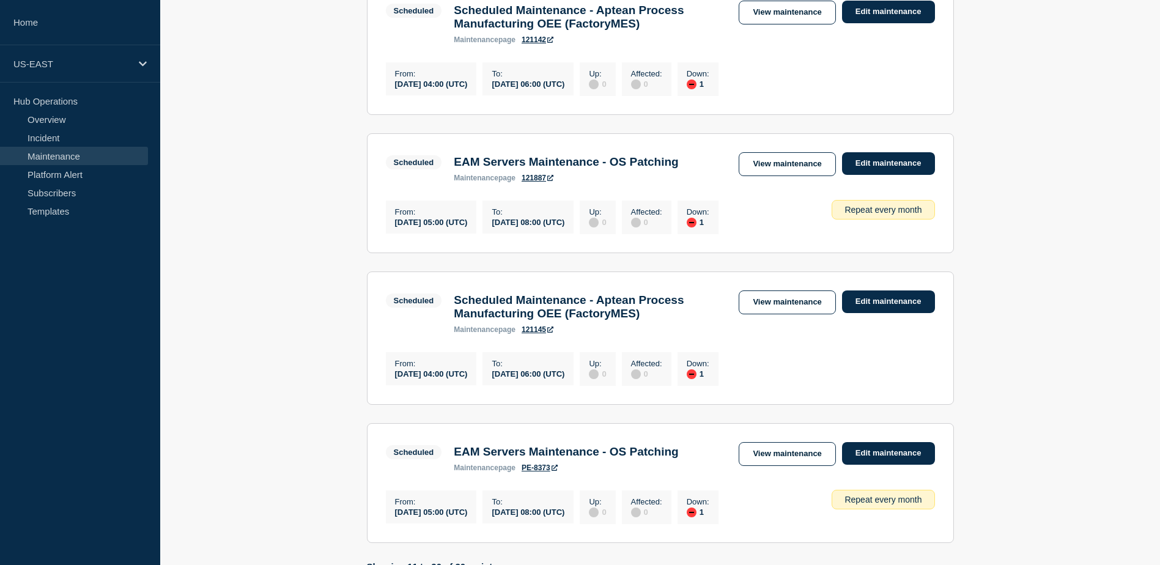
scroll to position [1345, 0]
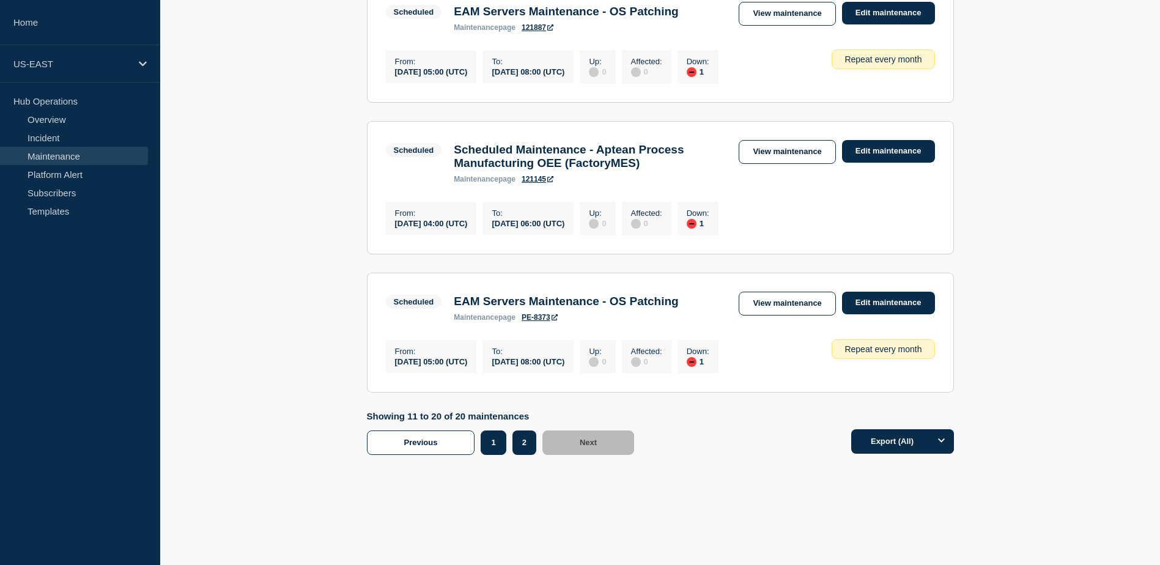
click at [506, 446] on button "1" at bounding box center [493, 442] width 25 height 24
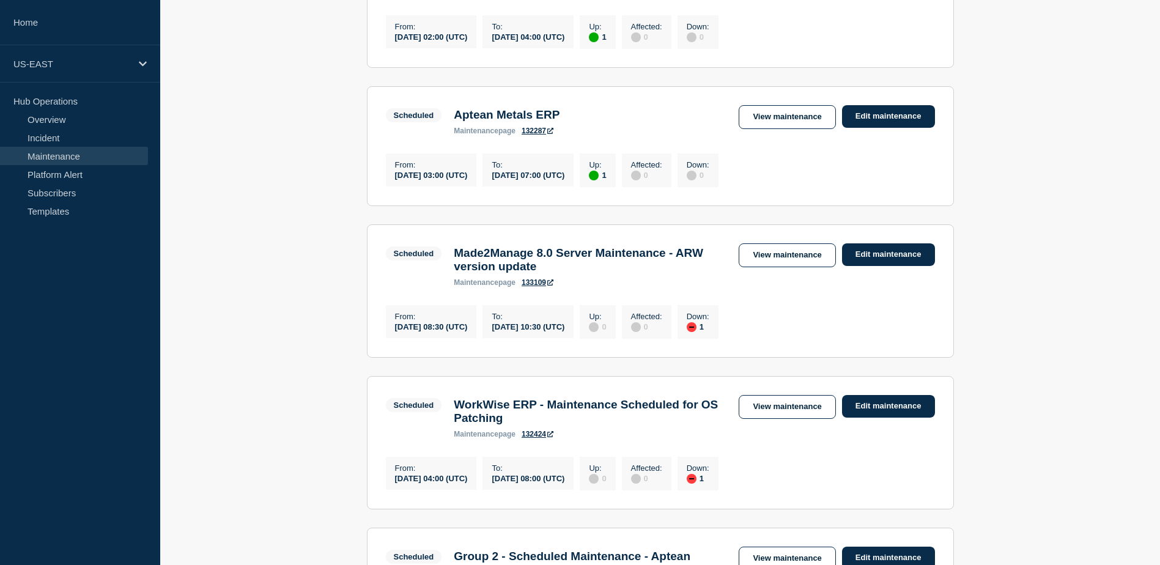
scroll to position [306, 0]
